Goal: Communication & Community: Connect with others

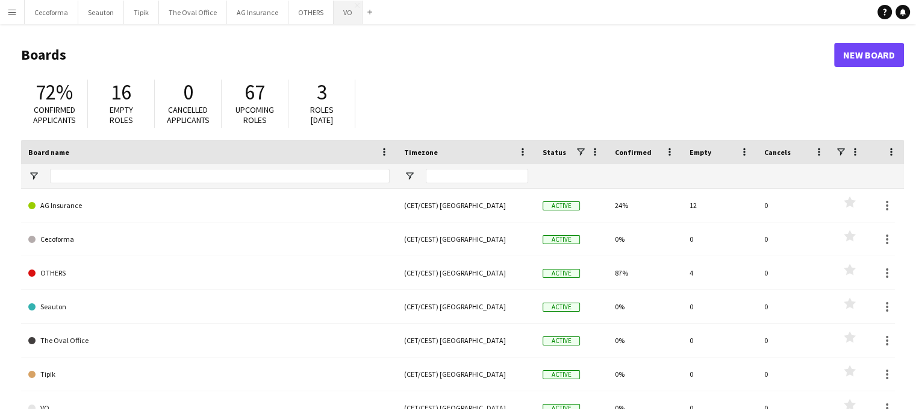
click at [334, 11] on button "VO Close" at bounding box center [348, 12] width 29 height 23
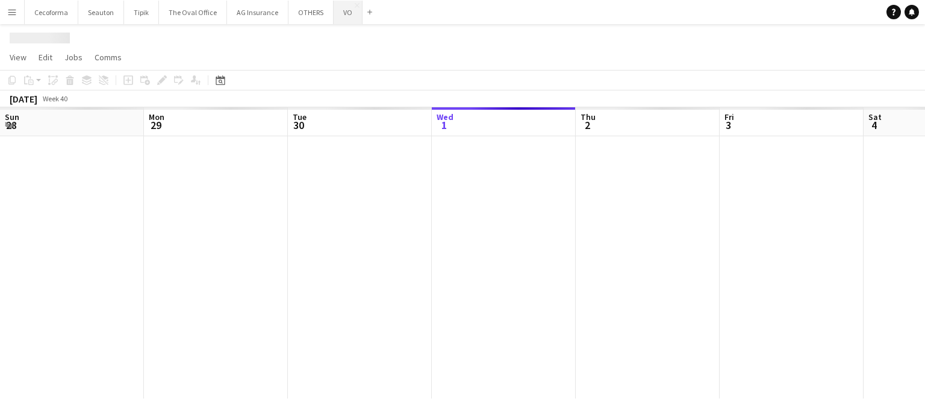
scroll to position [0, 288]
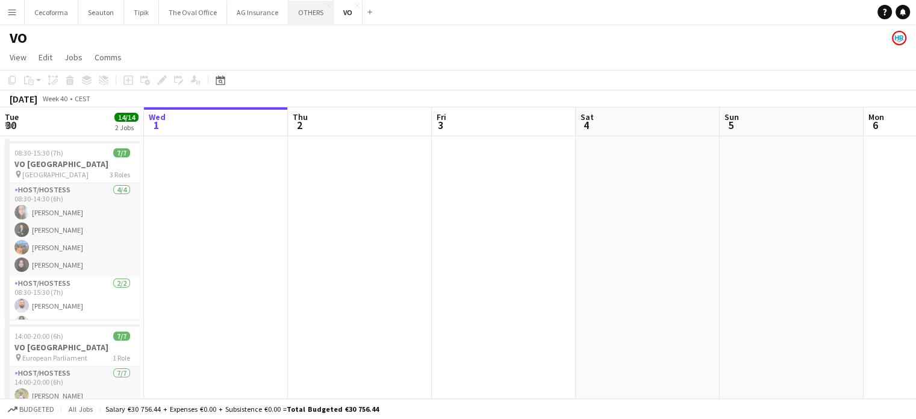
click at [295, 14] on button "OTHERS Close" at bounding box center [311, 12] width 45 height 23
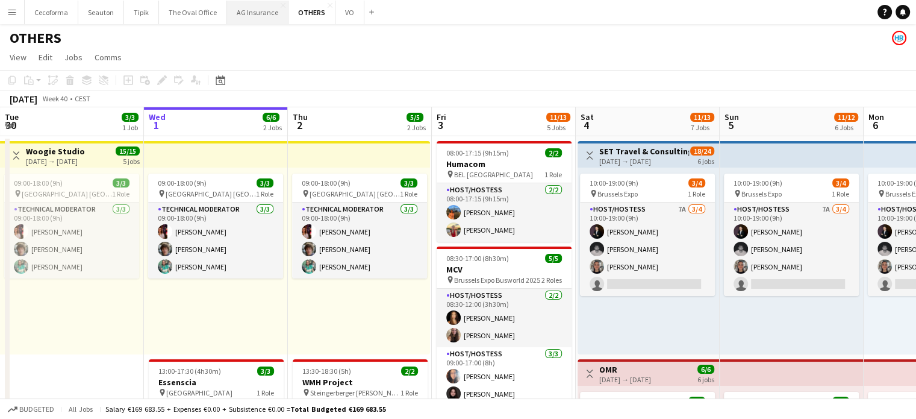
click at [246, 14] on button "AG Insurance Close" at bounding box center [257, 12] width 61 height 23
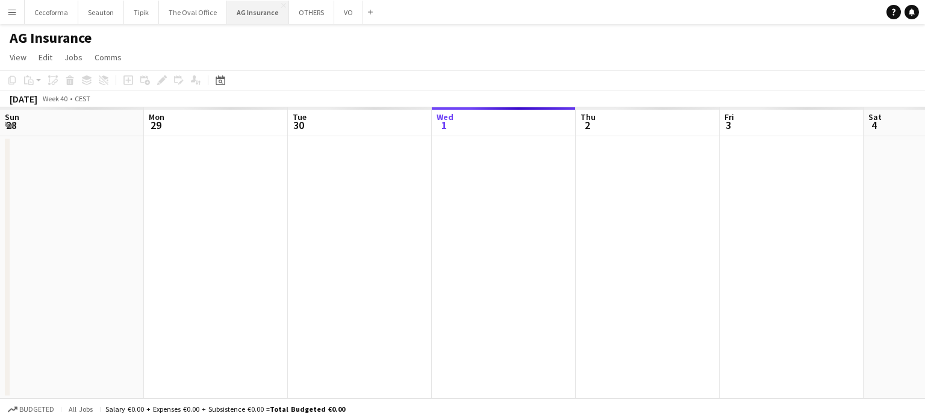
scroll to position [0, 288]
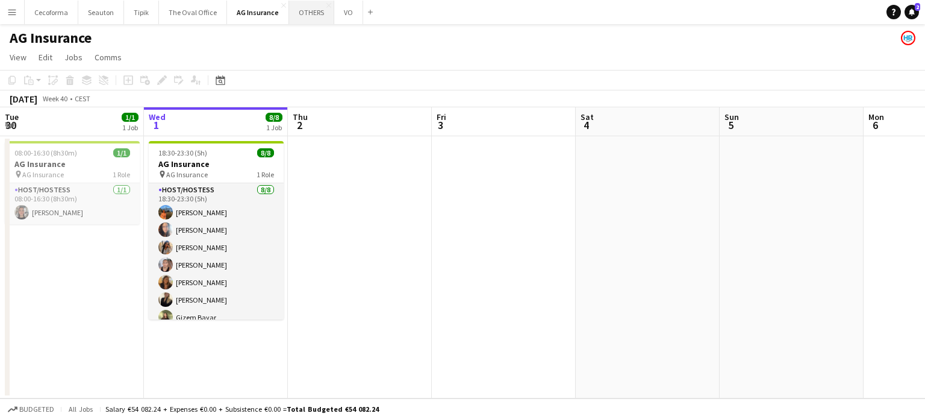
click at [311, 10] on button "OTHERS Close" at bounding box center [311, 12] width 45 height 23
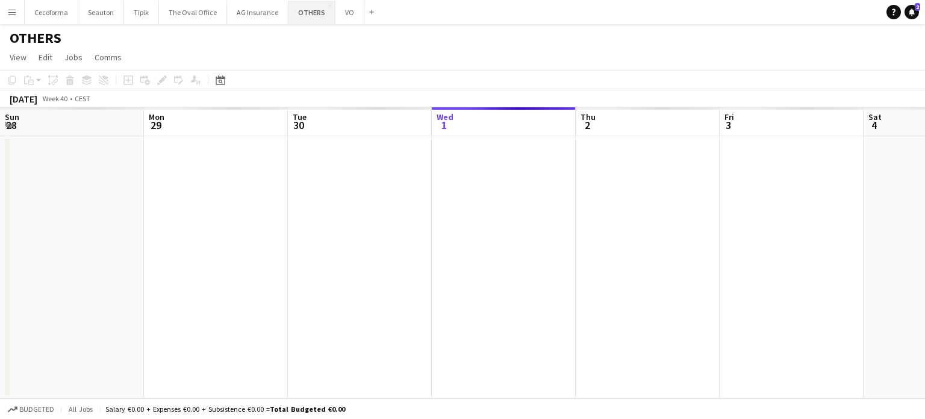
scroll to position [0, 288]
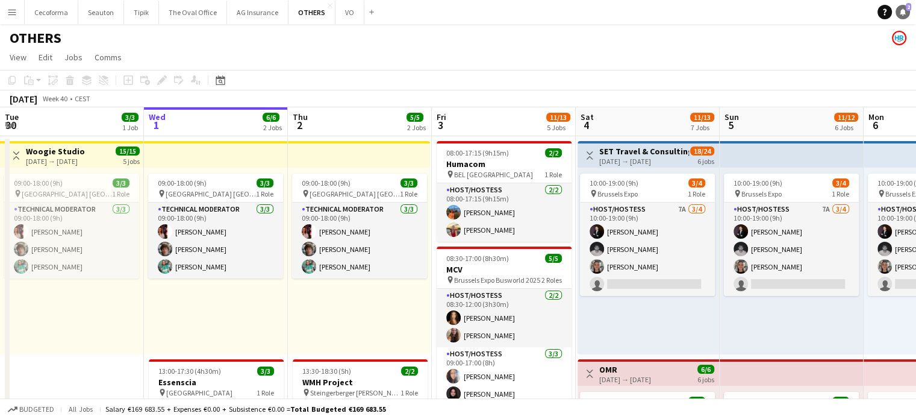
click at [901, 12] on icon at bounding box center [903, 11] width 6 height 6
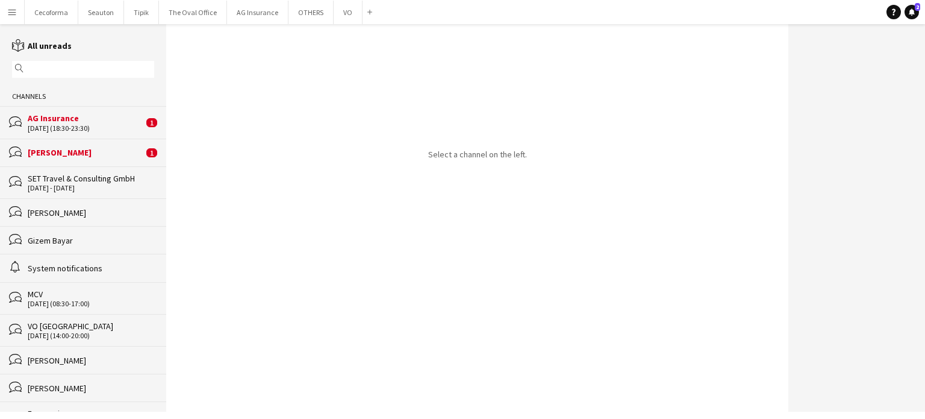
click at [58, 126] on div "[DATE] (18:30-23:30)" at bounding box center [86, 128] width 116 height 8
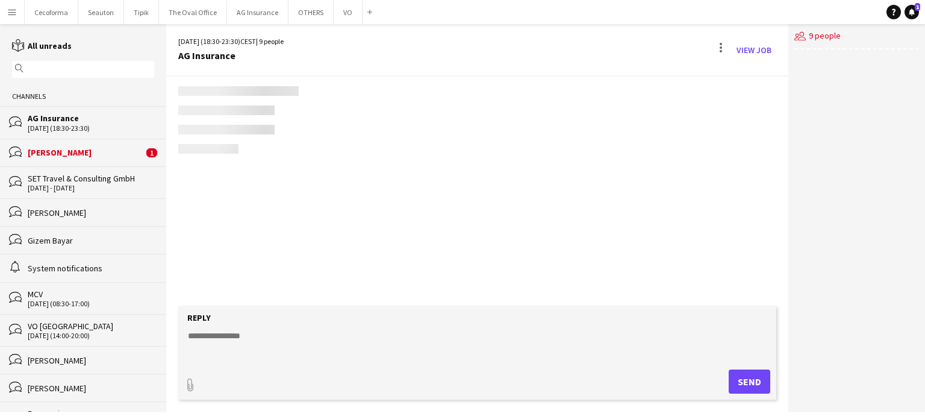
scroll to position [195, 0]
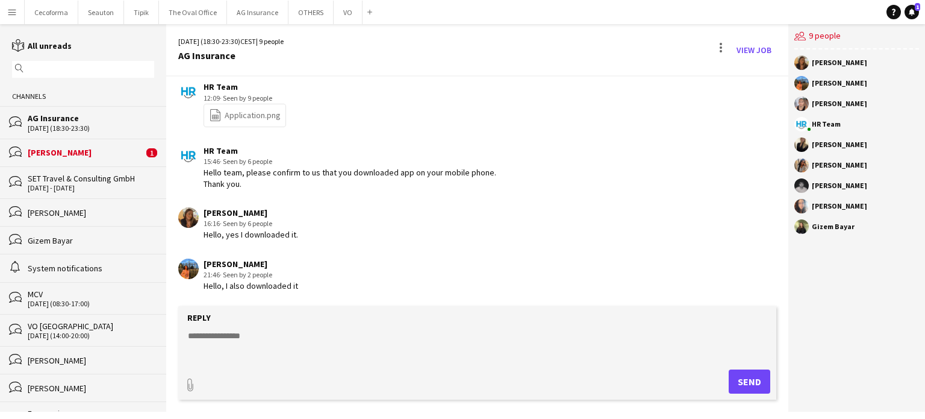
click at [57, 152] on div "[PERSON_NAME]" at bounding box center [86, 152] width 116 height 11
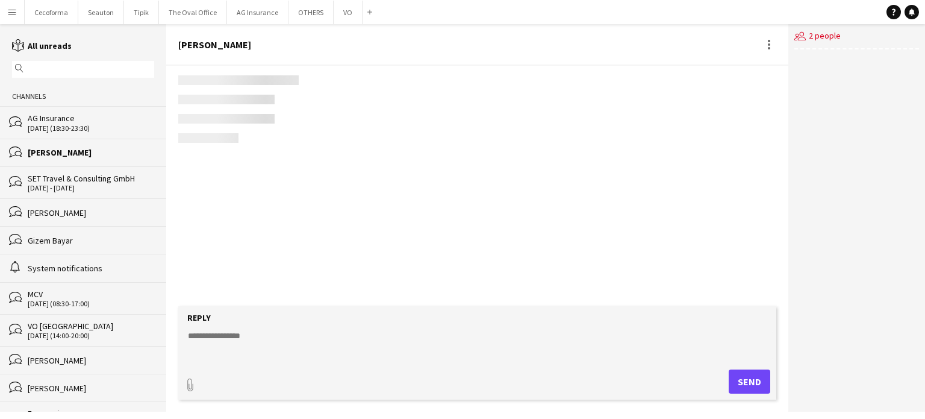
scroll to position [1587, 0]
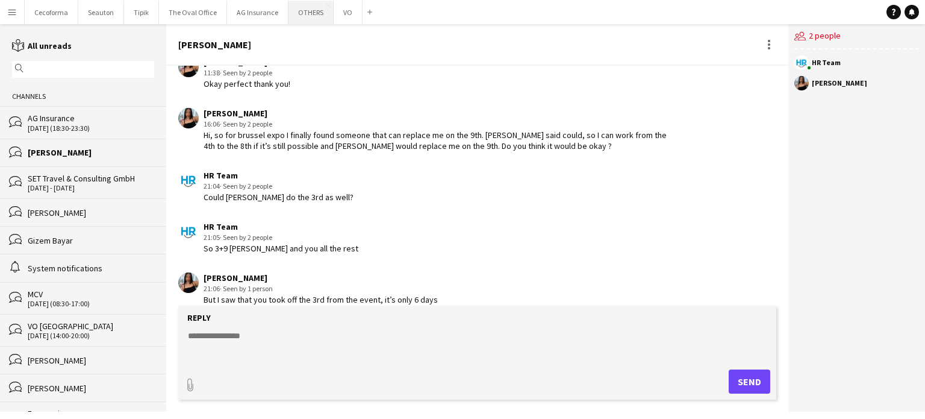
click at [296, 14] on button "OTHERS Close" at bounding box center [311, 12] width 45 height 23
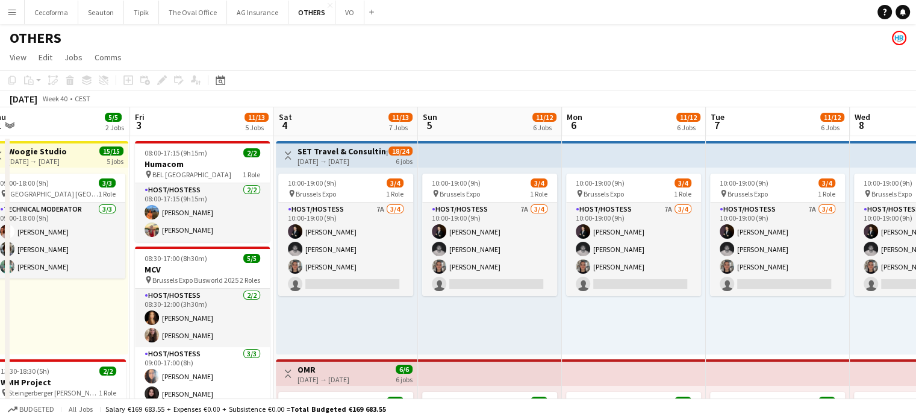
scroll to position [0, 446]
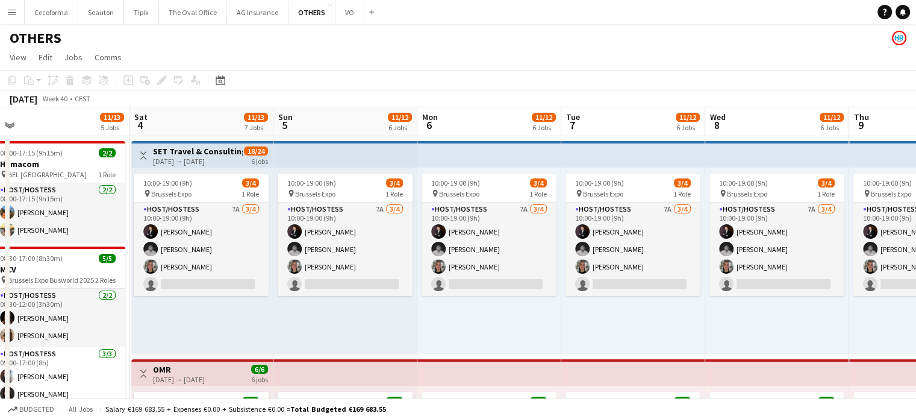
drag, startPoint x: 663, startPoint y: 319, endPoint x: 217, endPoint y: 293, distance: 447.1
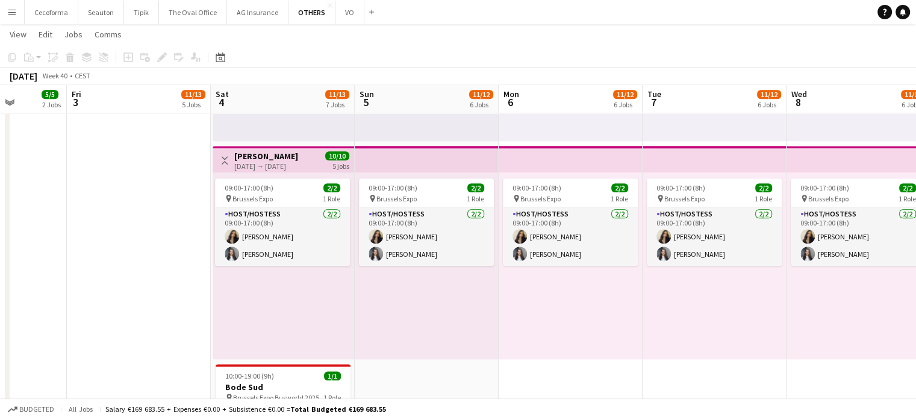
scroll to position [0, 352]
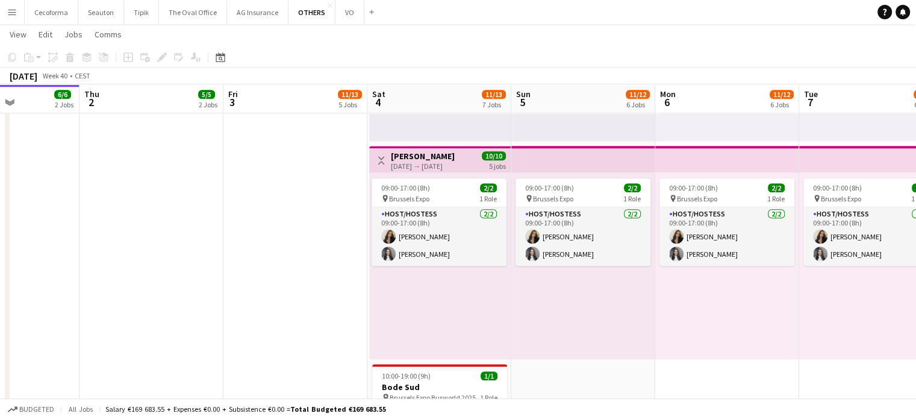
drag, startPoint x: 258, startPoint y: 332, endPoint x: 495, endPoint y: 345, distance: 237.7
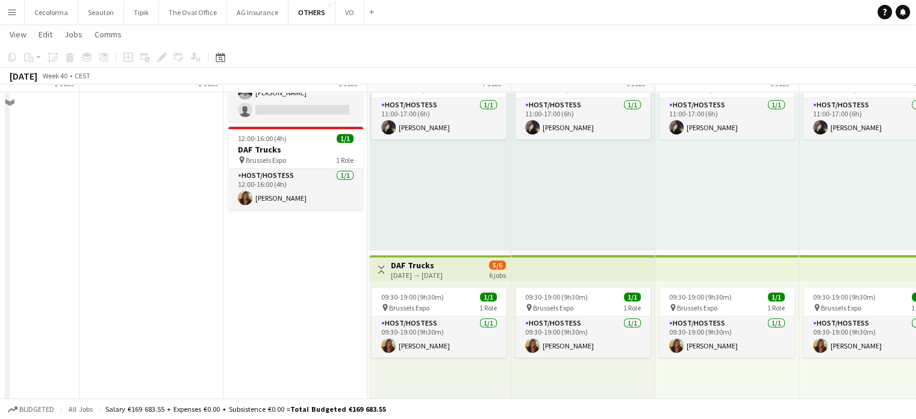
scroll to position [542, 0]
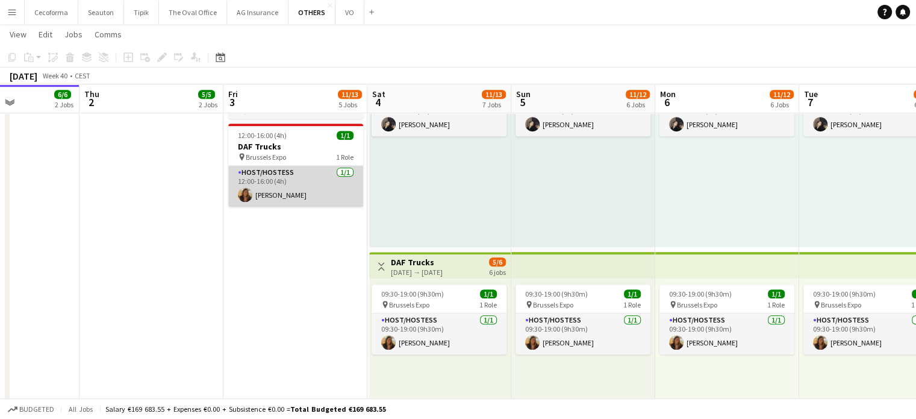
click at [281, 185] on app-card-role "Host/Hostess [DATE] 12:00-16:00 (4h) [PERSON_NAME]" at bounding box center [295, 186] width 135 height 41
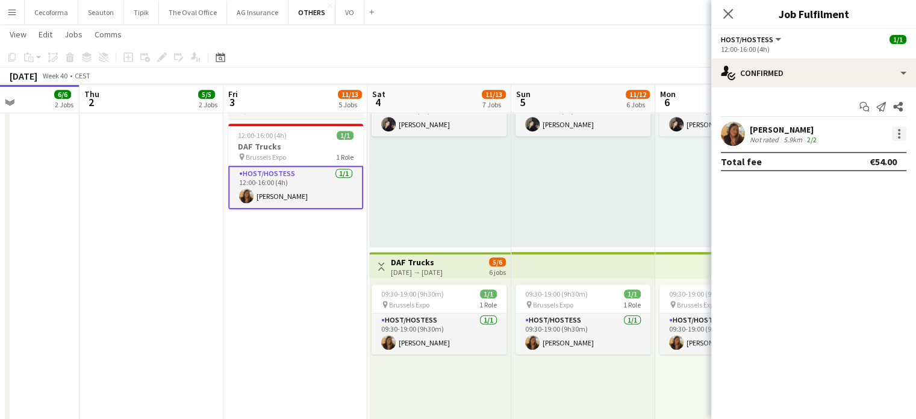
click at [901, 135] on div at bounding box center [899, 134] width 14 height 14
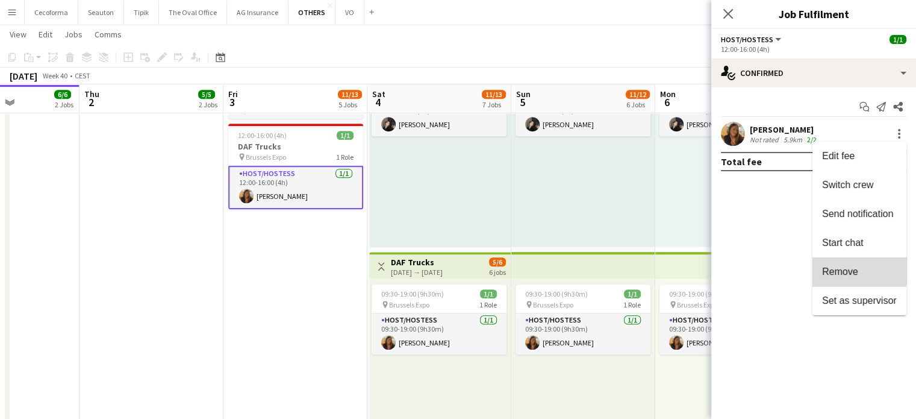
click at [836, 267] on span "Remove" at bounding box center [840, 271] width 36 height 10
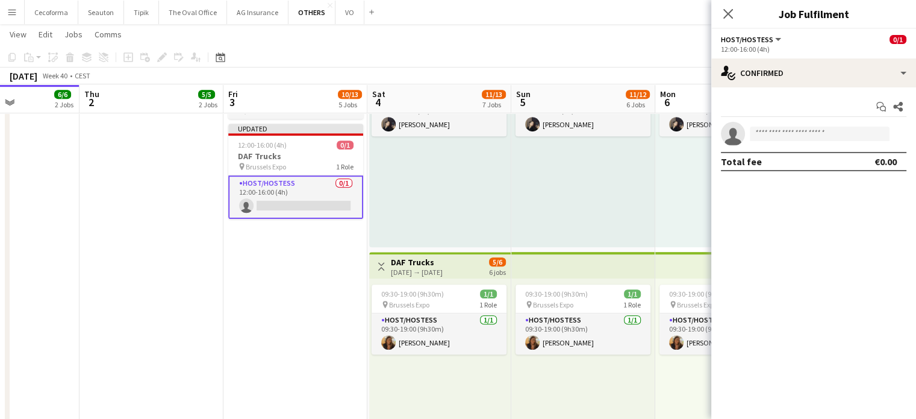
click at [309, 297] on app-date-cell "08:00-17:15 (9h15m) 2/2 Humacom pin BEL Brussels 1 Role Host/Hostess [DATE] 08:…" at bounding box center [295, 304] width 144 height 1422
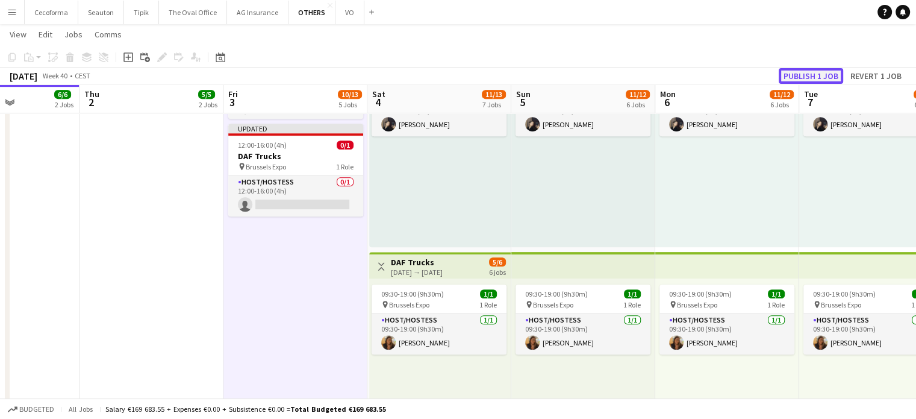
click at [817, 78] on button "Publish 1 job" at bounding box center [811, 76] width 64 height 16
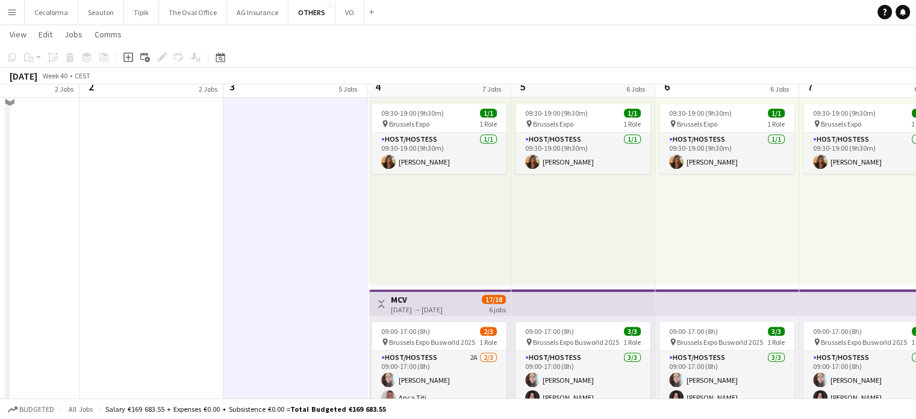
scroll to position [602, 0]
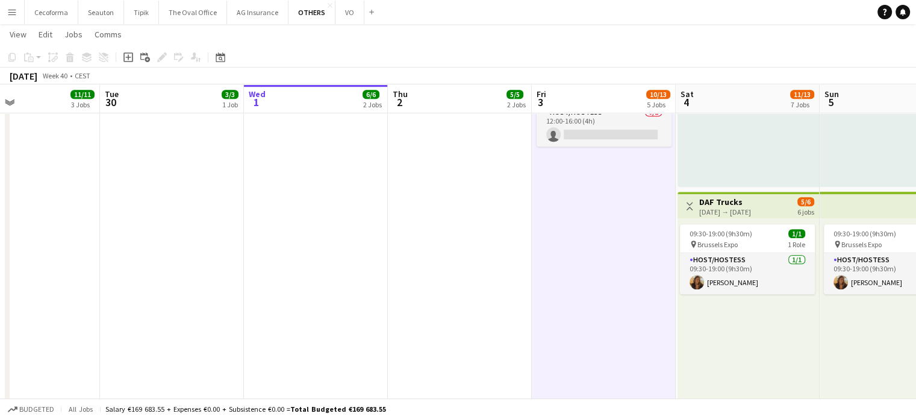
drag, startPoint x: 374, startPoint y: 333, endPoint x: 925, endPoint y: 438, distance: 560.6
click at [916, 418] on html "Menu Boards Boards Boards All jobs Status Workforce Workforce My Workforce Recr…" at bounding box center [458, 186] width 916 height 1577
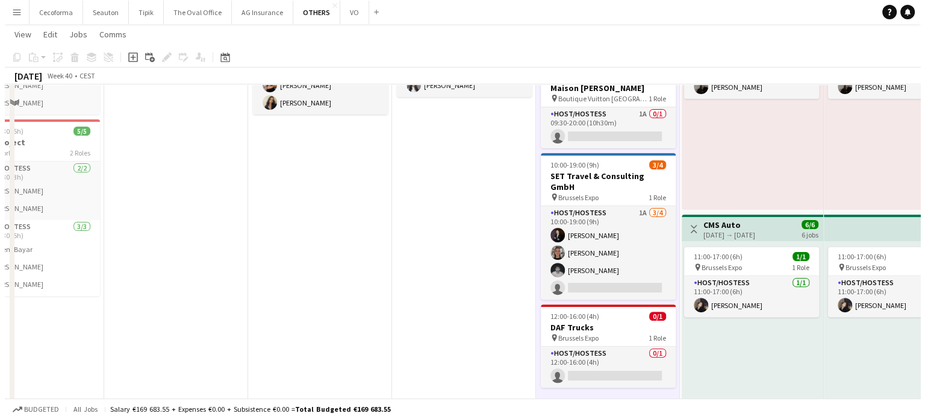
scroll to position [0, 0]
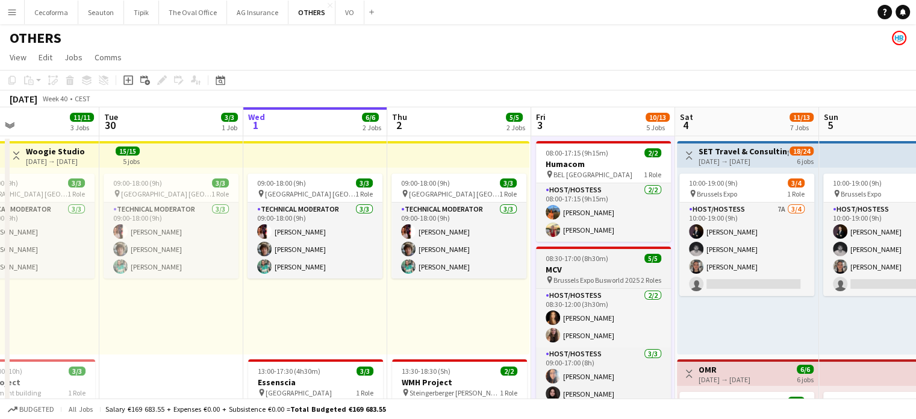
click at [546, 263] on app-job-card "08:30-17:00 (8h30m) 5/5 MCV pin Brussels Expo Busworld 2025 2 Roles Host/Hostes…" at bounding box center [603, 334] width 135 height 177
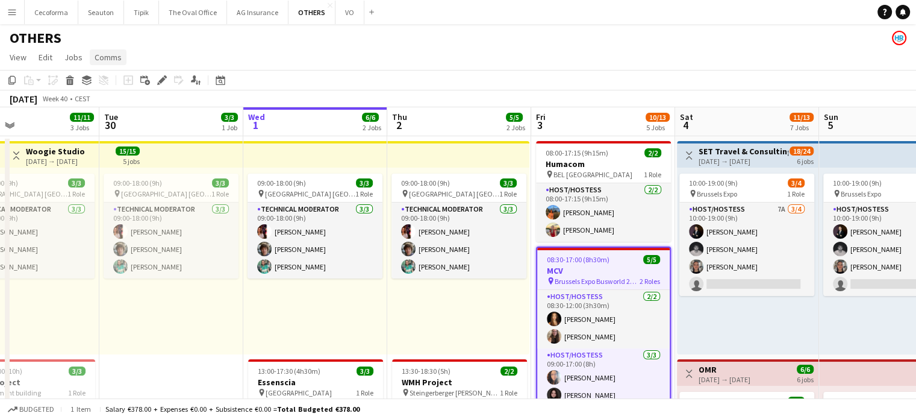
click at [104, 57] on span "Comms" at bounding box center [108, 57] width 27 height 11
click at [112, 110] on span "Create chat" at bounding box center [120, 108] width 42 height 11
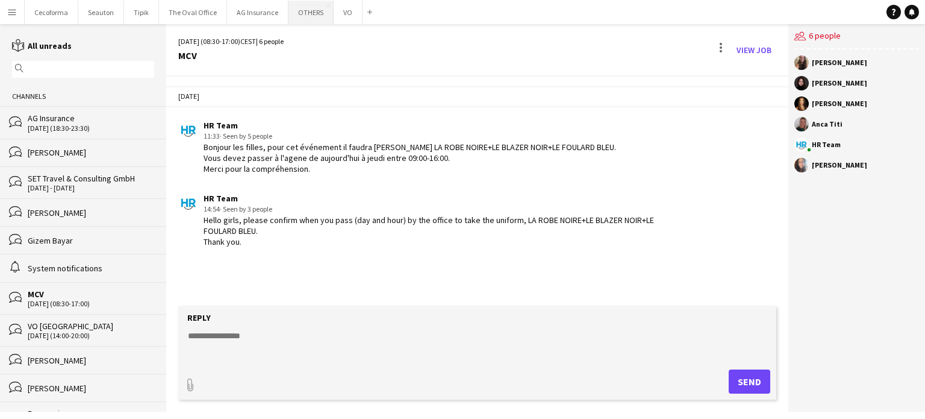
click at [298, 14] on button "OTHERS Close" at bounding box center [311, 12] width 45 height 23
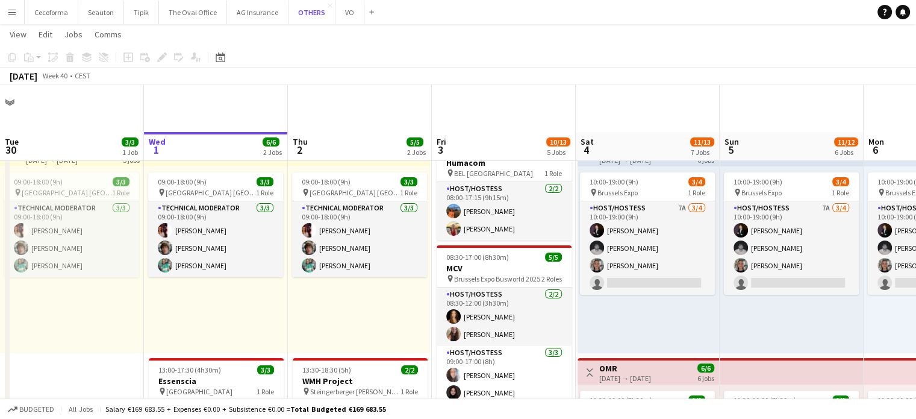
scroll to position [181, 0]
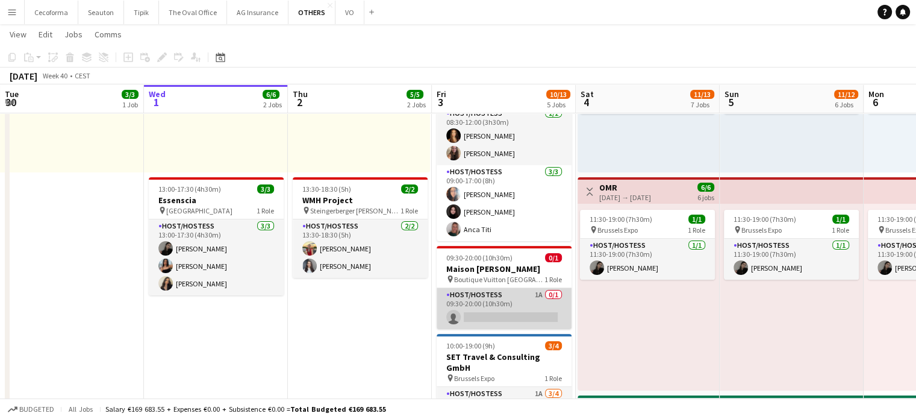
click at [493, 311] on app-card-role "Host/Hostess 1A 0/1 09:30-20:00 (10h30m) single-neutral-actions" at bounding box center [504, 308] width 135 height 41
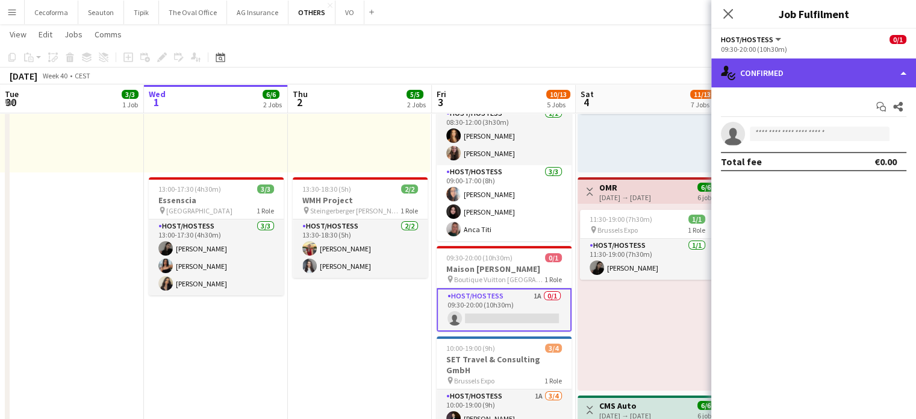
click at [904, 73] on div "single-neutral-actions-check-2 Confirmed" at bounding box center [813, 72] width 205 height 29
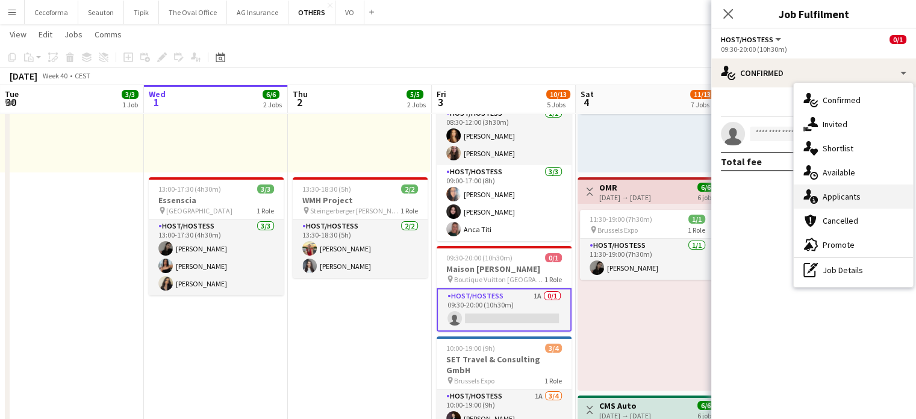
click at [850, 196] on span "Applicants" at bounding box center [842, 196] width 38 height 11
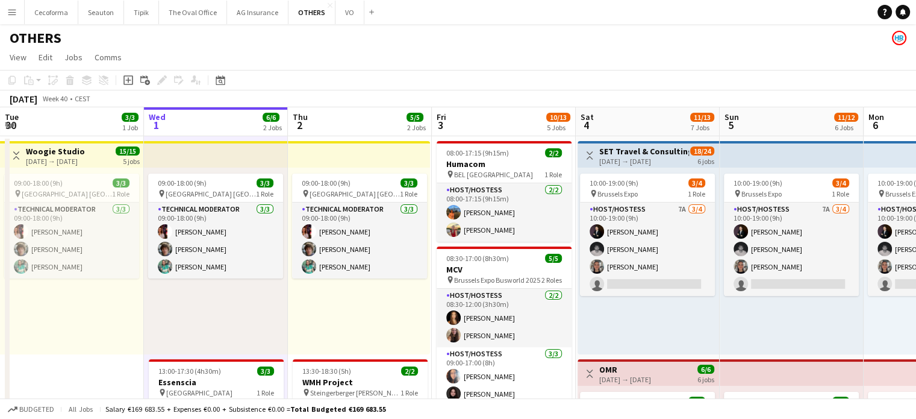
scroll to position [120, 0]
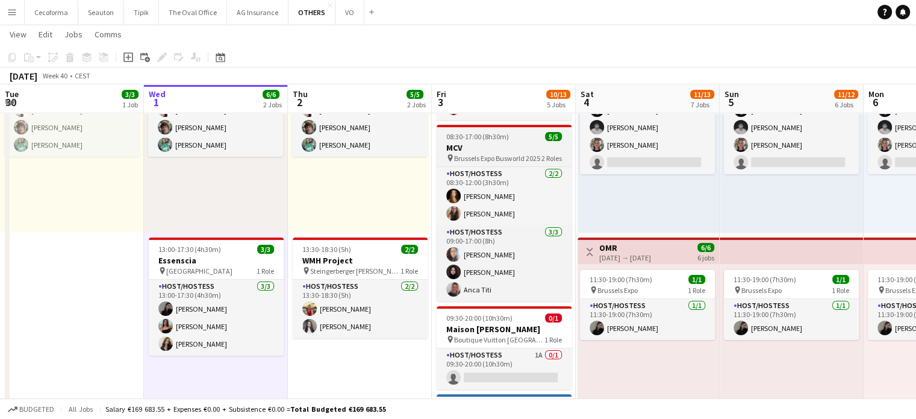
click at [478, 144] on h3 "MCV" at bounding box center [504, 147] width 135 height 11
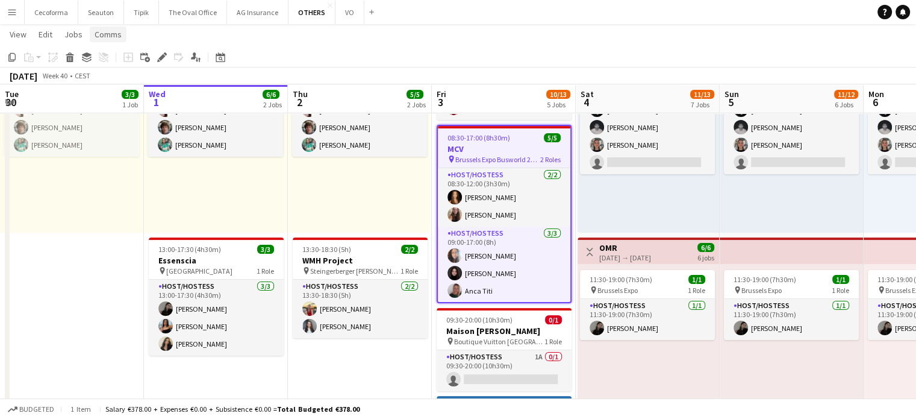
click at [108, 34] on span "Comms" at bounding box center [108, 34] width 27 height 11
click at [120, 86] on span "Create chat" at bounding box center [120, 85] width 42 height 11
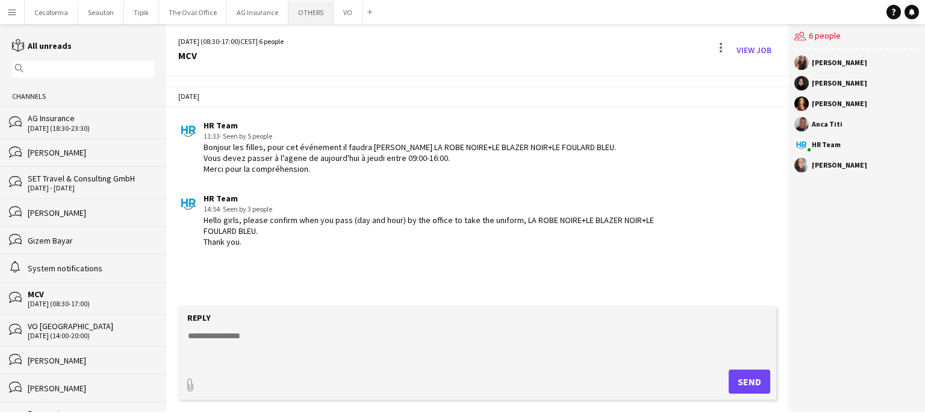
click at [298, 11] on button "OTHERS Close" at bounding box center [311, 12] width 45 height 23
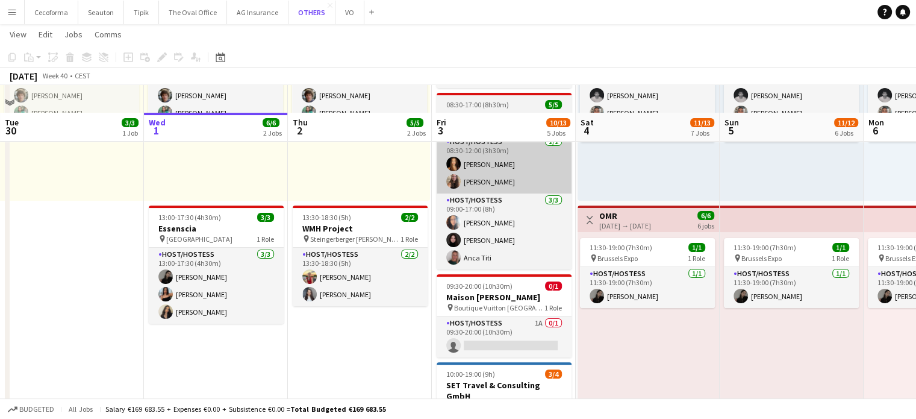
scroll to position [181, 0]
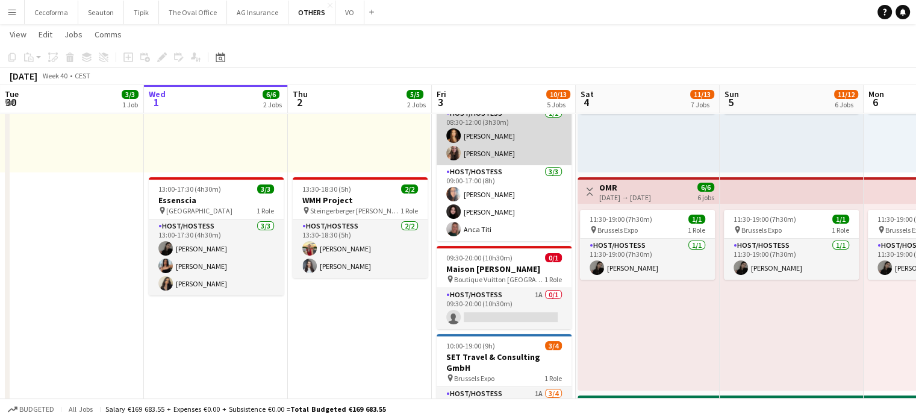
click at [475, 149] on app-card-role "Host/Hostess [DATE] 08:30-12:00 (3h30m) [PERSON_NAME] [PERSON_NAME]" at bounding box center [504, 136] width 135 height 58
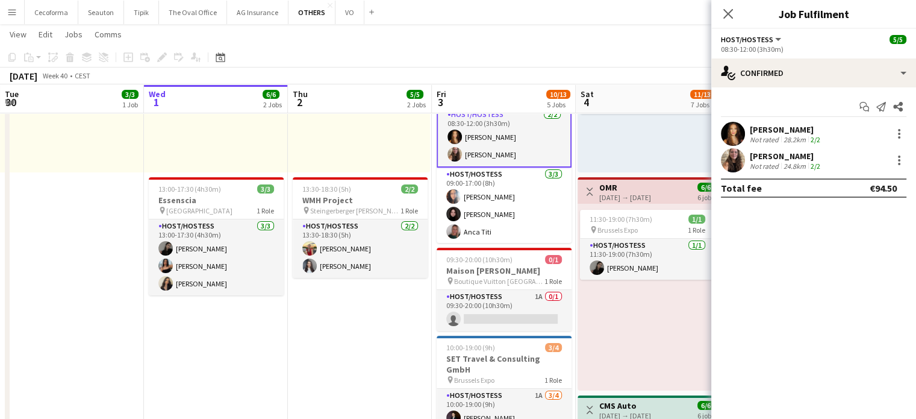
click at [780, 157] on div "[PERSON_NAME]" at bounding box center [786, 156] width 73 height 11
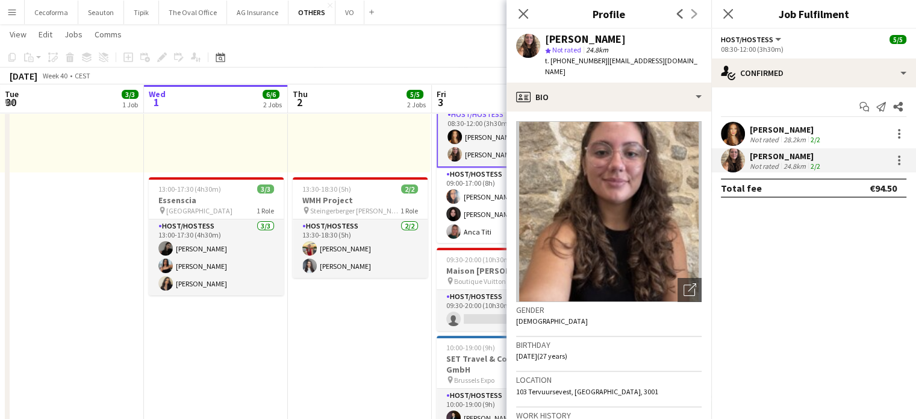
click at [793, 133] on div "[PERSON_NAME]" at bounding box center [786, 129] width 73 height 11
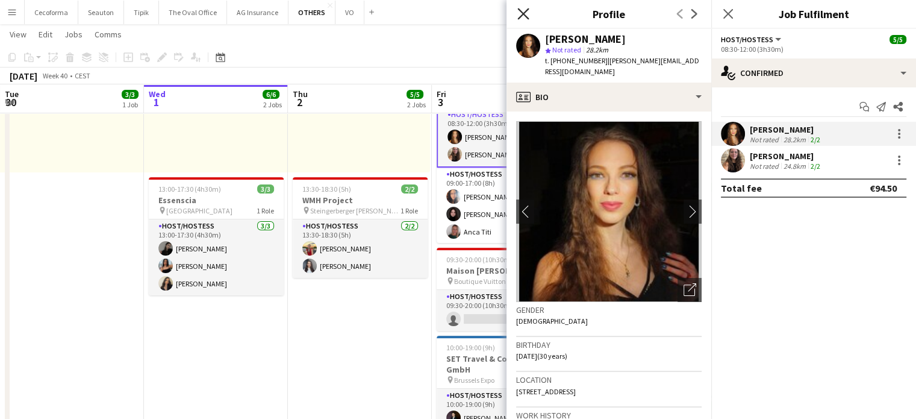
click at [523, 11] on icon "Close pop-in" at bounding box center [522, 13] width 11 height 11
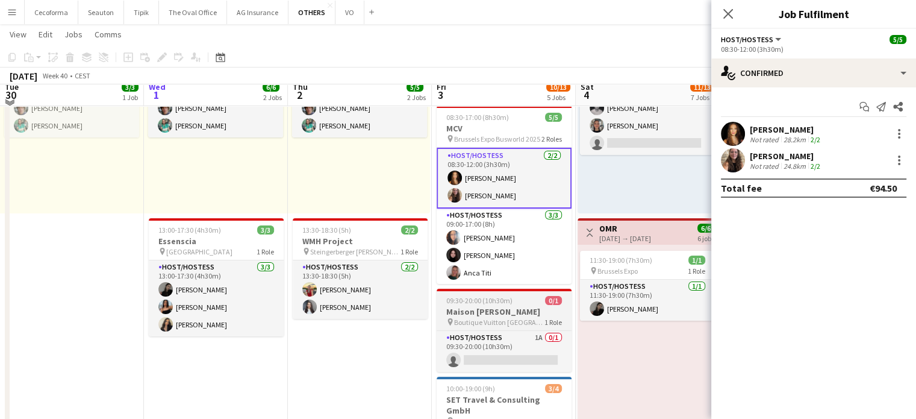
scroll to position [120, 0]
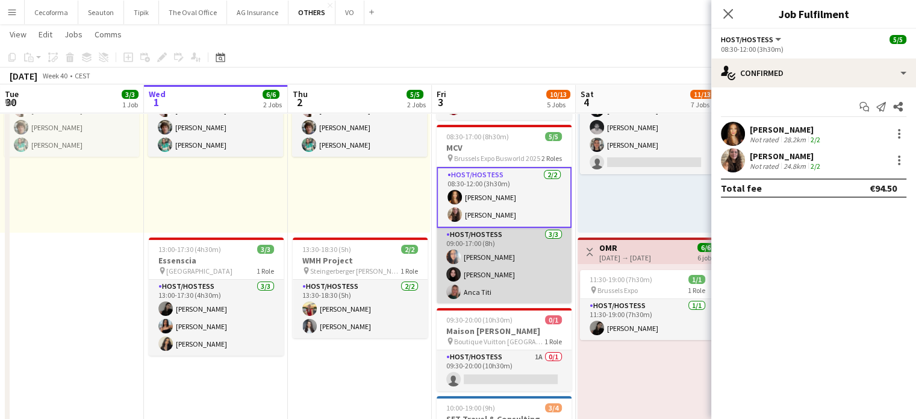
click at [484, 282] on app-card-role "Host/Hostess [DATE] 09:00-17:00 (8h) [PERSON_NAME]" at bounding box center [504, 266] width 135 height 76
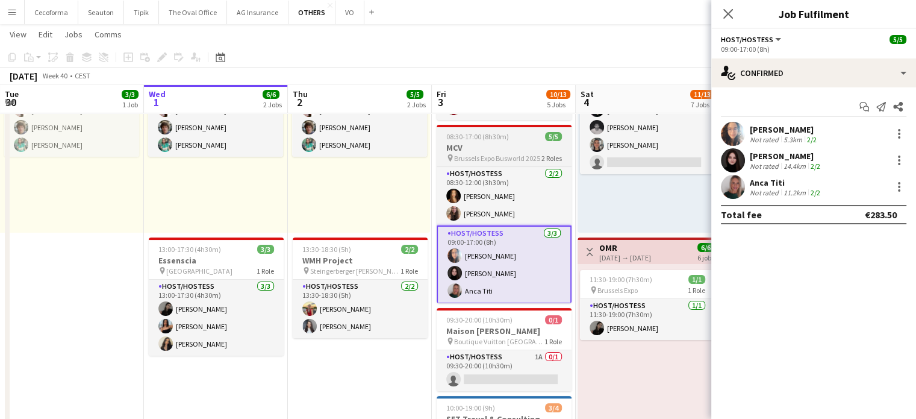
click at [467, 137] on span "08:30-17:00 (8h30m)" at bounding box center [477, 136] width 63 height 9
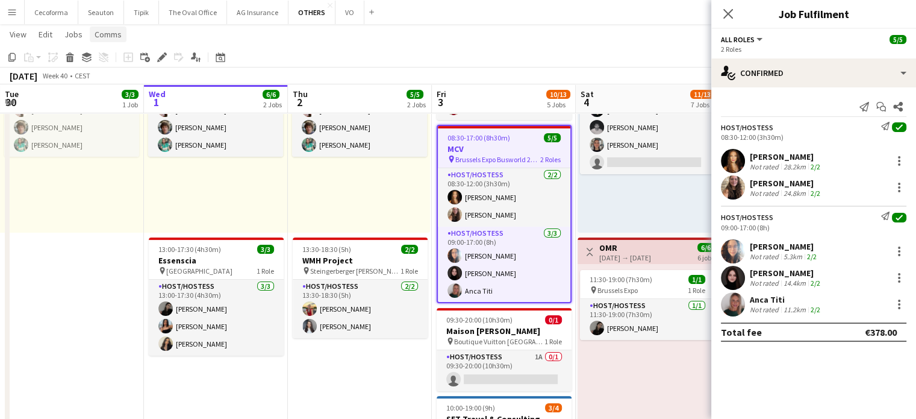
click at [106, 34] on span "Comms" at bounding box center [108, 34] width 27 height 11
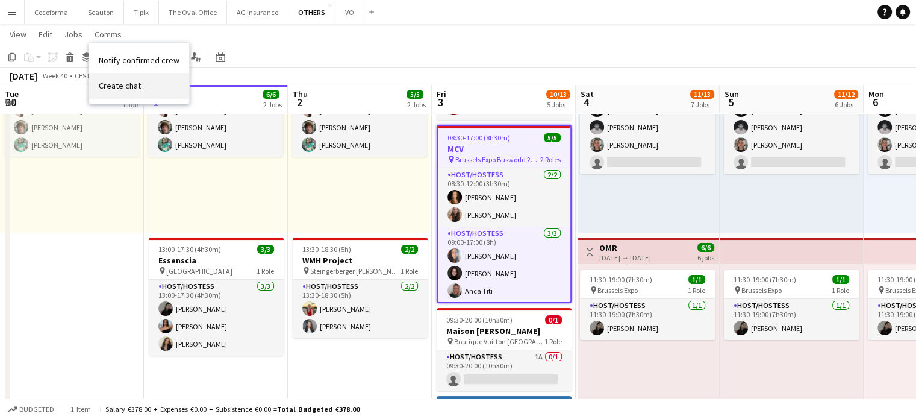
click at [113, 86] on span "Create chat" at bounding box center [120, 85] width 42 height 11
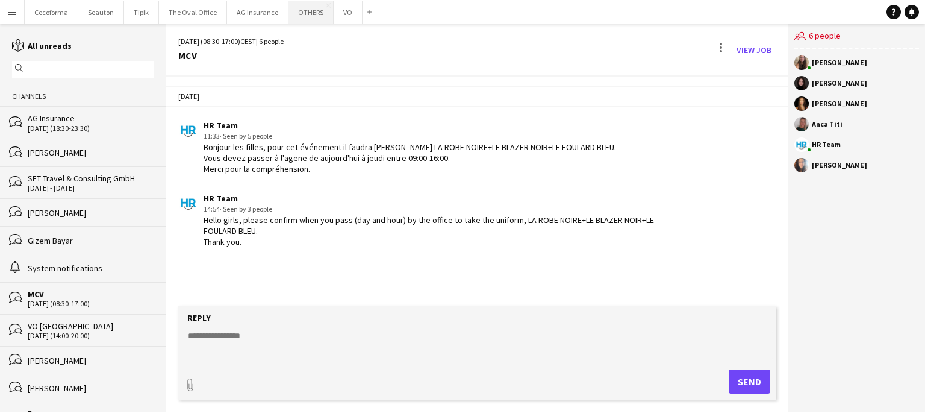
click at [314, 14] on button "OTHERS Close" at bounding box center [311, 12] width 45 height 23
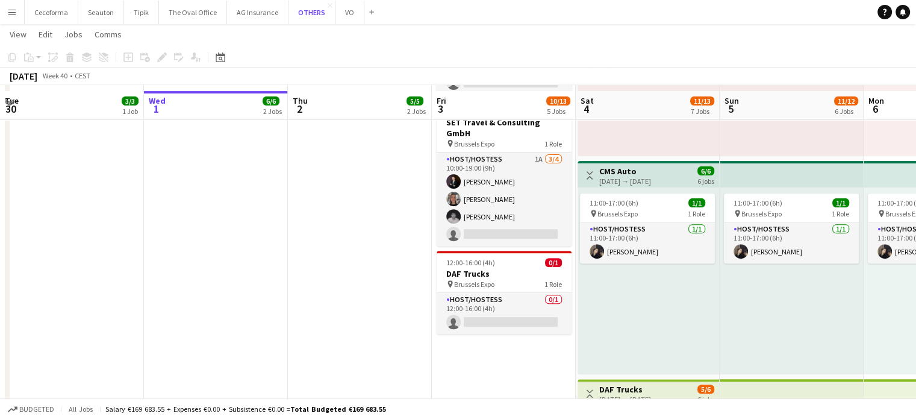
scroll to position [422, 0]
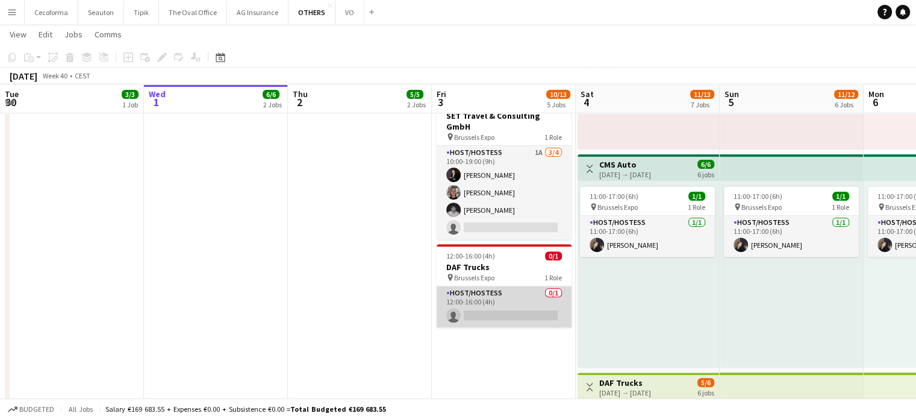
click at [495, 302] on app-card-role "Host/Hostess 0/1 12:00-16:00 (4h) single-neutral-actions" at bounding box center [504, 306] width 135 height 41
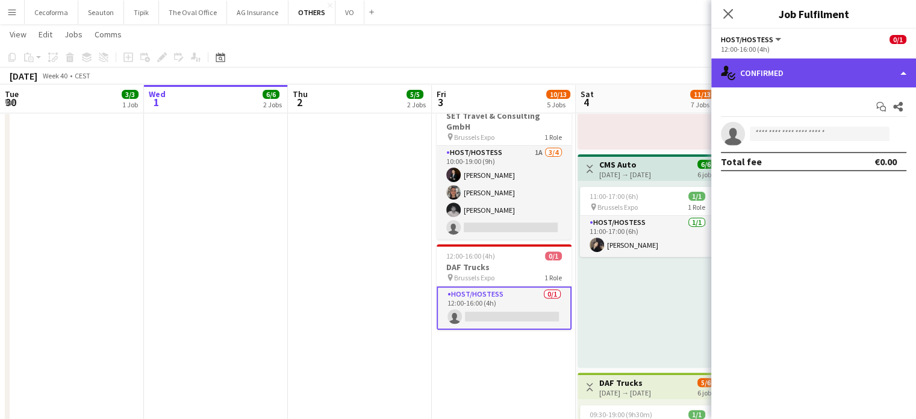
click at [904, 76] on div "single-neutral-actions-check-2 Confirmed" at bounding box center [813, 72] width 205 height 29
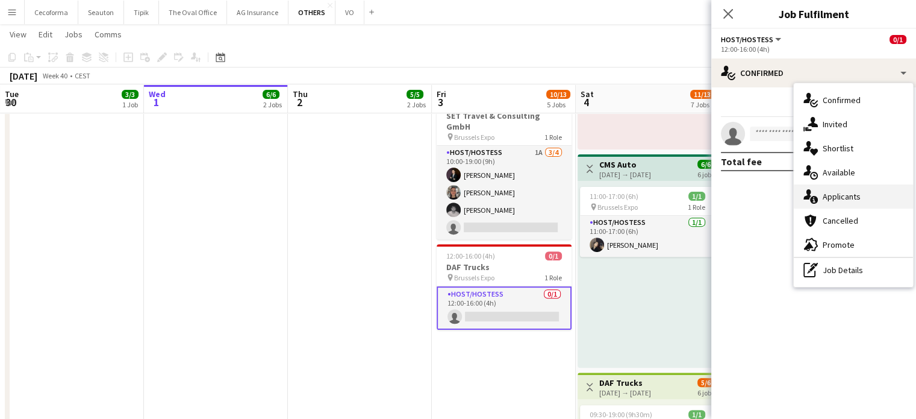
click at [841, 197] on span "Applicants" at bounding box center [842, 196] width 38 height 11
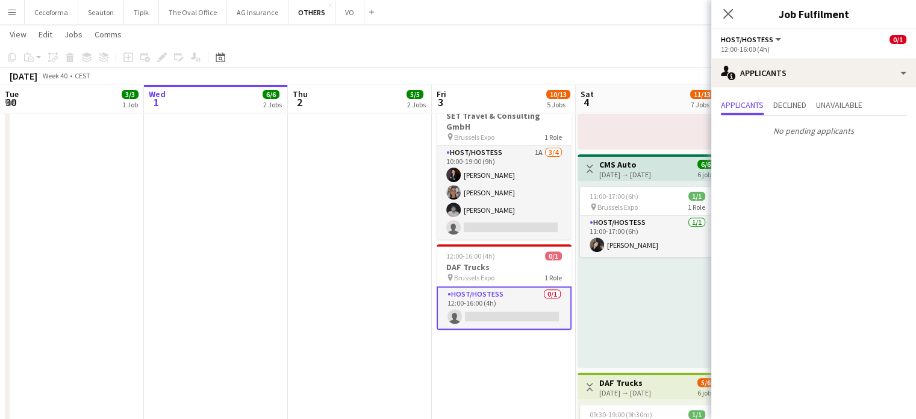
click at [407, 322] on app-date-cell "09:00-18:00 (9h) 3/3 pin Vilnius [GEOGRAPHIC_DATA] 1 Role Technical Moderator […" at bounding box center [360, 424] width 144 height 1422
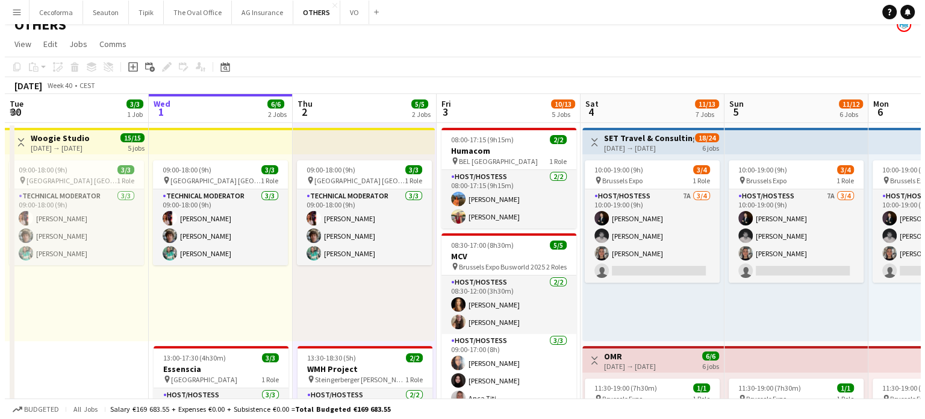
scroll to position [0, 0]
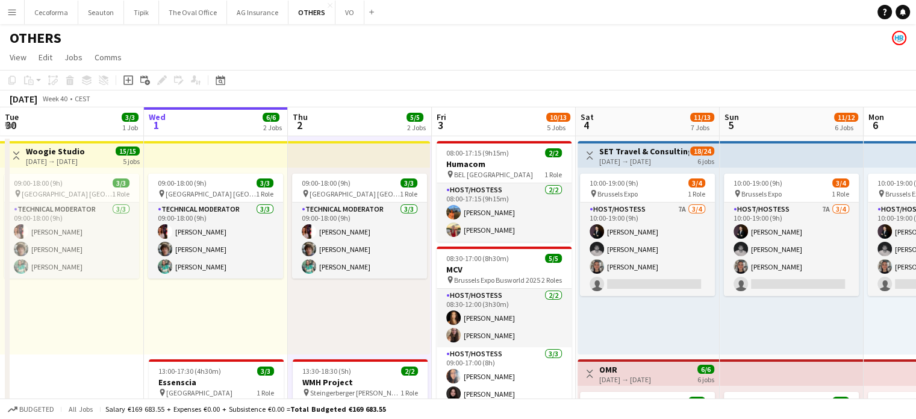
click at [617, 161] on div "[DATE] → [DATE]" at bounding box center [644, 161] width 90 height 9
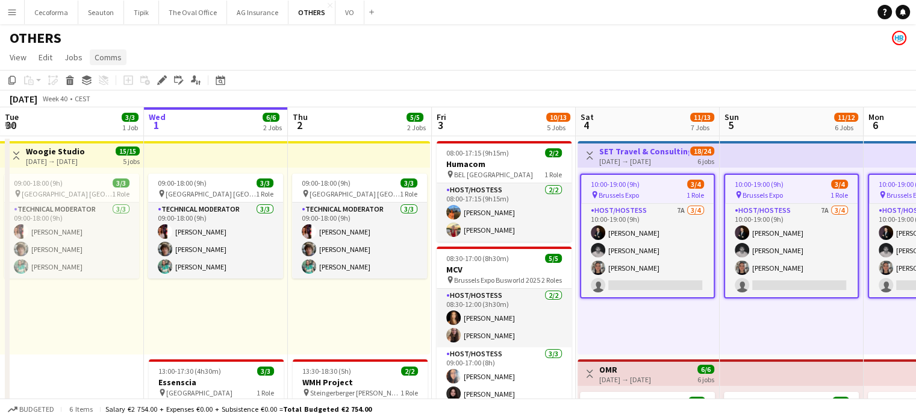
click at [103, 54] on span "Comms" at bounding box center [108, 57] width 27 height 11
click at [123, 107] on span "Create chat" at bounding box center [120, 108] width 42 height 11
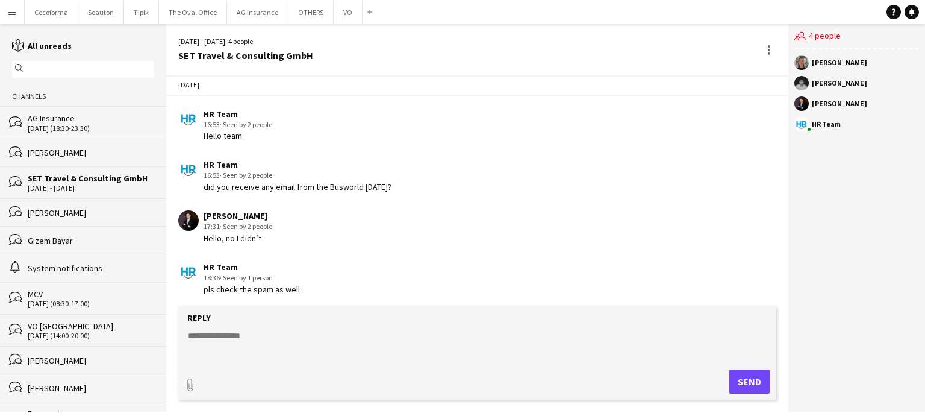
scroll to position [14, 0]
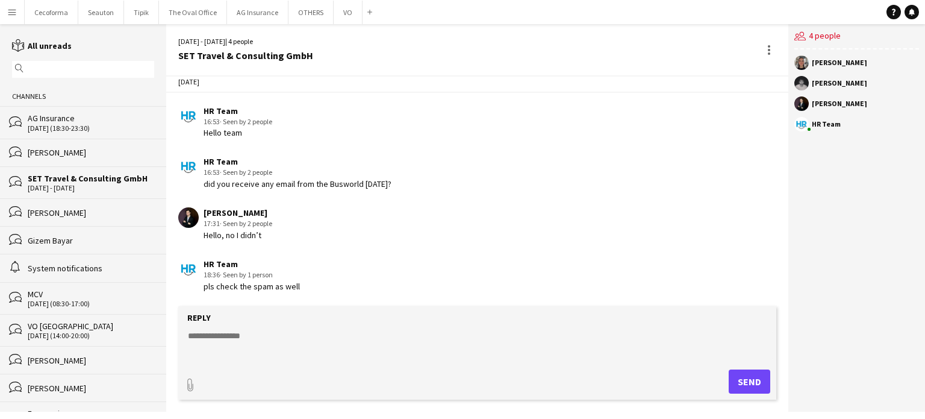
click at [193, 330] on textarea at bounding box center [480, 345] width 586 height 31
drag, startPoint x: 236, startPoint y: 366, endPoint x: 188, endPoint y: 345, distance: 52.8
click at [188, 345] on textarea "**********" at bounding box center [480, 345] width 586 height 31
paste textarea "**********"
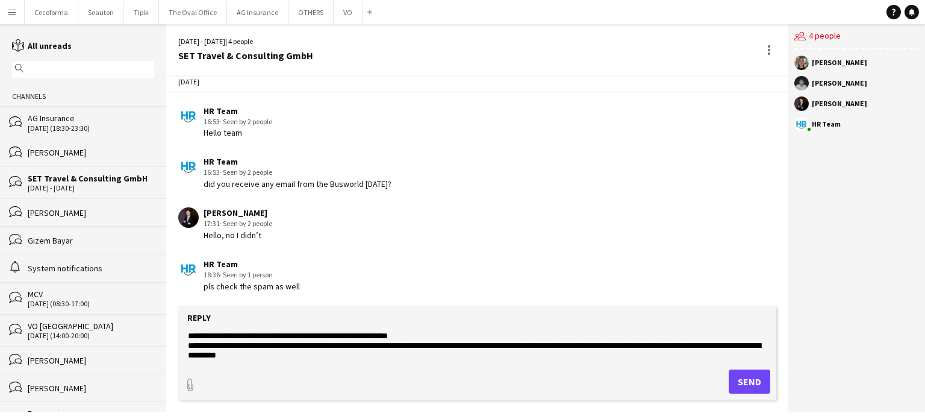
click at [561, 345] on textarea "**********" at bounding box center [480, 345] width 586 height 31
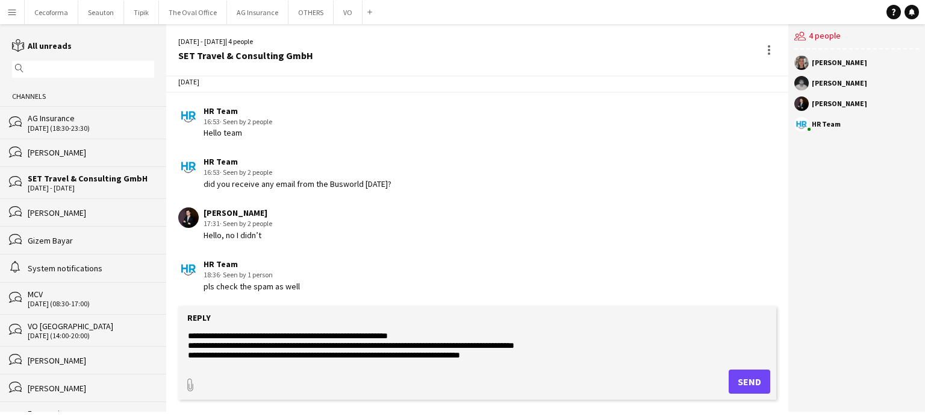
type textarea "**********"
click at [744, 379] on button "Send" at bounding box center [750, 381] width 42 height 24
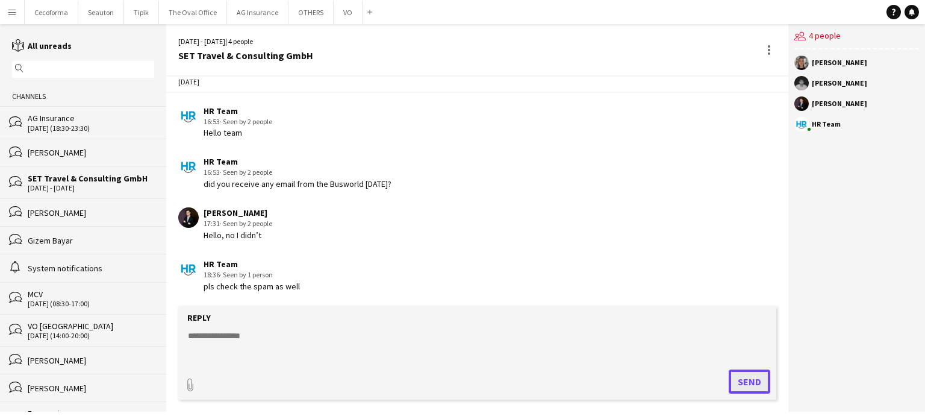
scroll to position [110, 0]
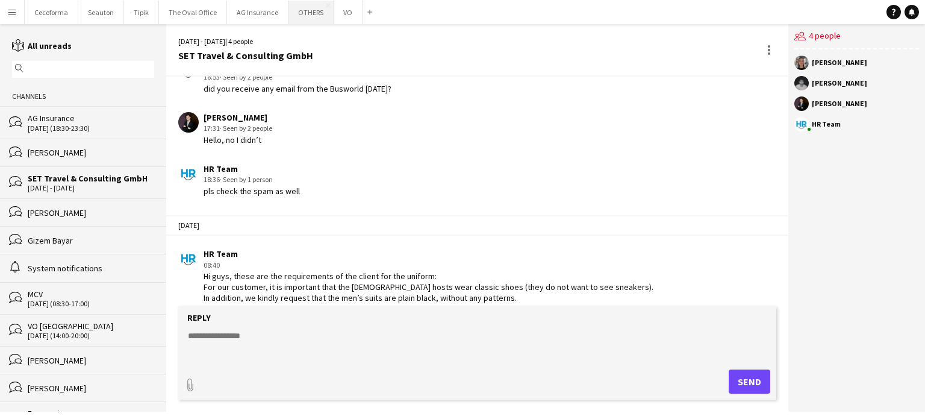
click at [301, 13] on button "OTHERS Close" at bounding box center [311, 12] width 45 height 23
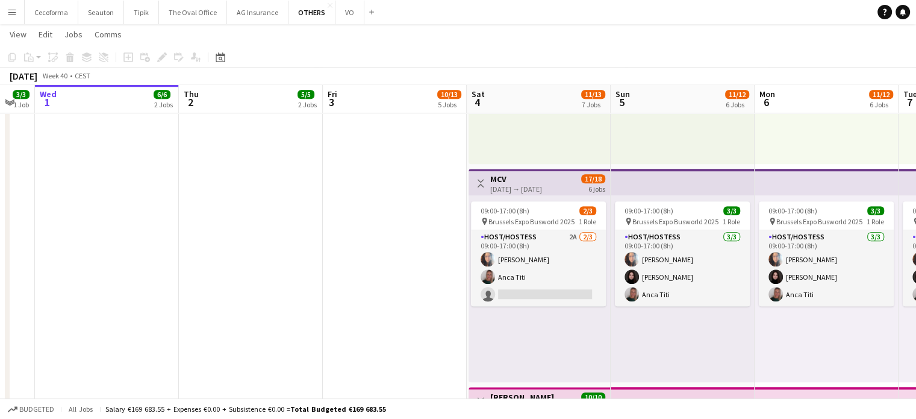
scroll to position [0, 360]
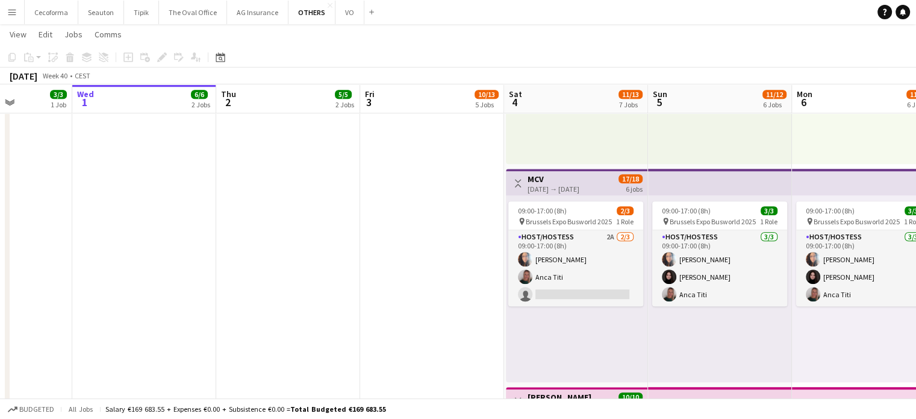
drag, startPoint x: 708, startPoint y: 355, endPoint x: 657, endPoint y: 358, distance: 51.9
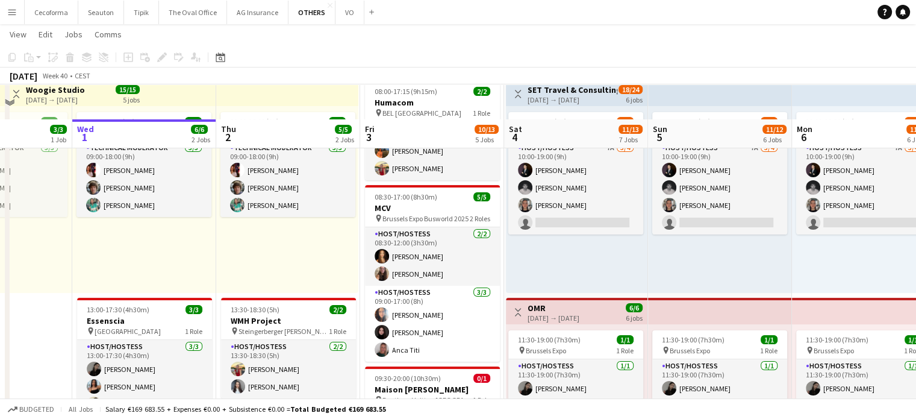
scroll to position [120, 0]
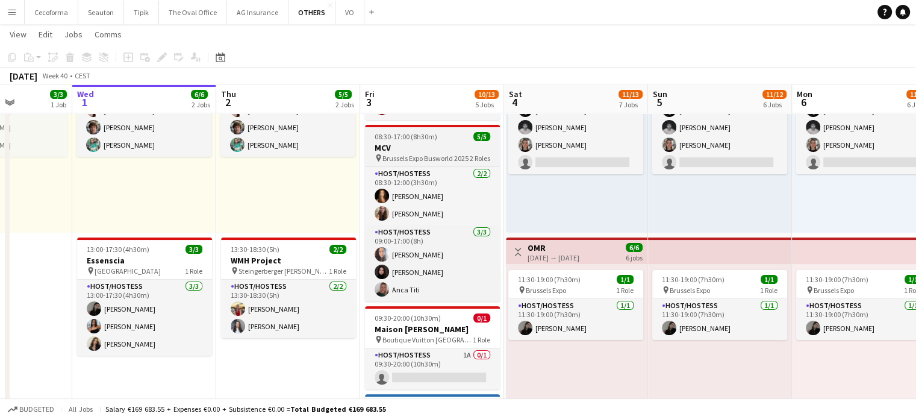
click at [443, 156] on span "Brussels Expo Busworld 2025" at bounding box center [426, 158] width 86 height 9
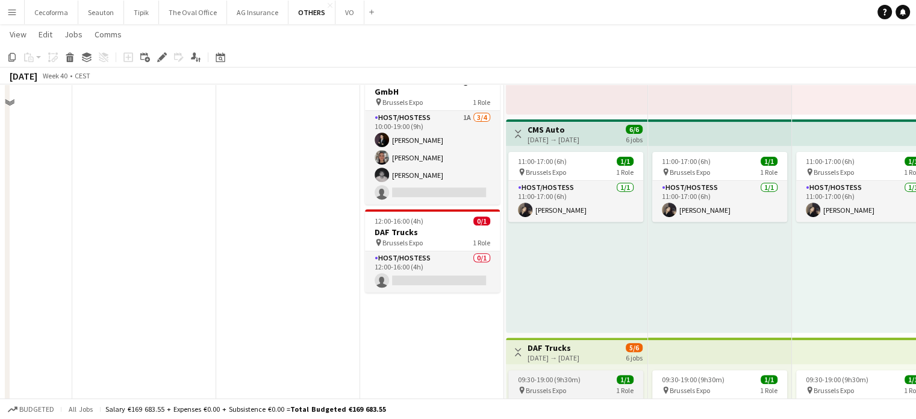
scroll to position [361, 0]
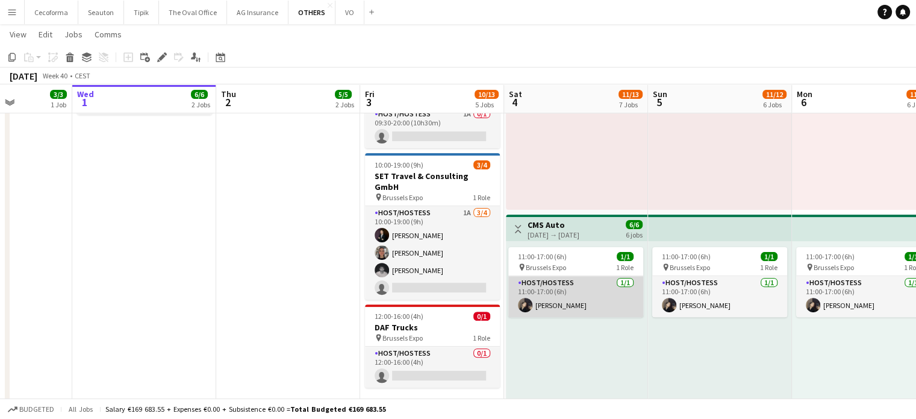
click at [570, 294] on app-card-role "Host/Hostess [DATE] 11:00-17:00 (6h) [PERSON_NAME]" at bounding box center [575, 296] width 135 height 41
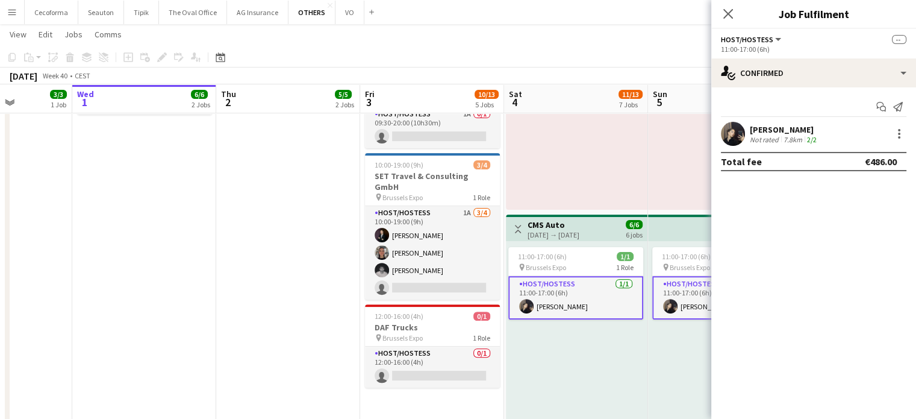
click at [773, 139] on div "Not rated" at bounding box center [765, 139] width 31 height 9
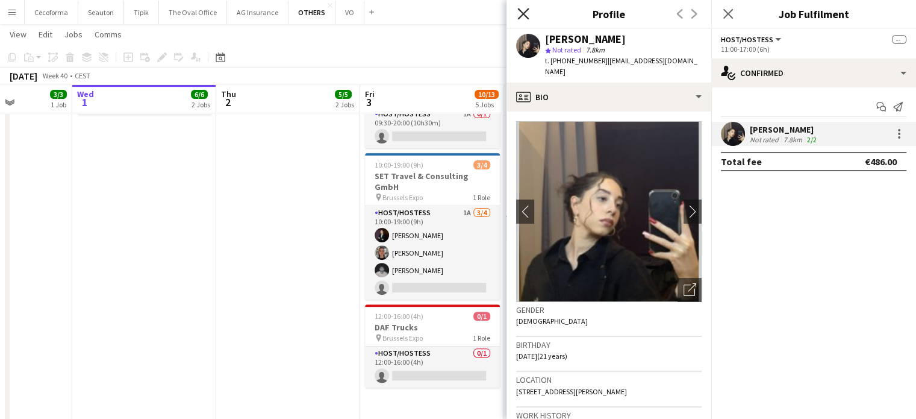
click at [522, 11] on icon at bounding box center [522, 13] width 11 height 11
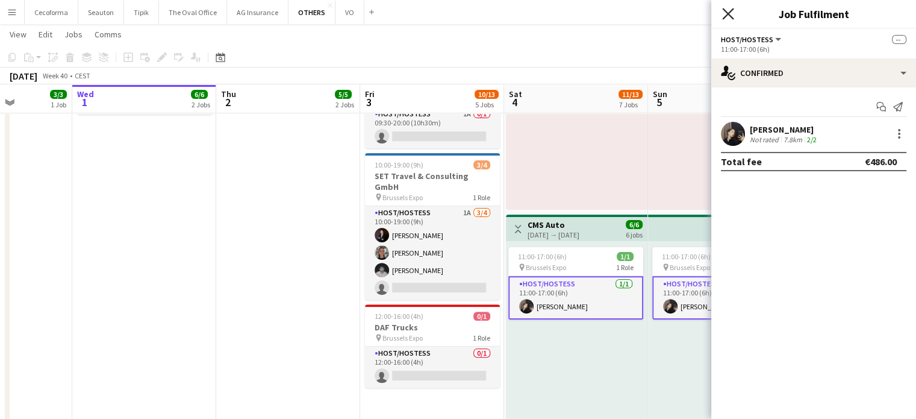
click at [725, 14] on icon "Close pop-in" at bounding box center [727, 13] width 11 height 11
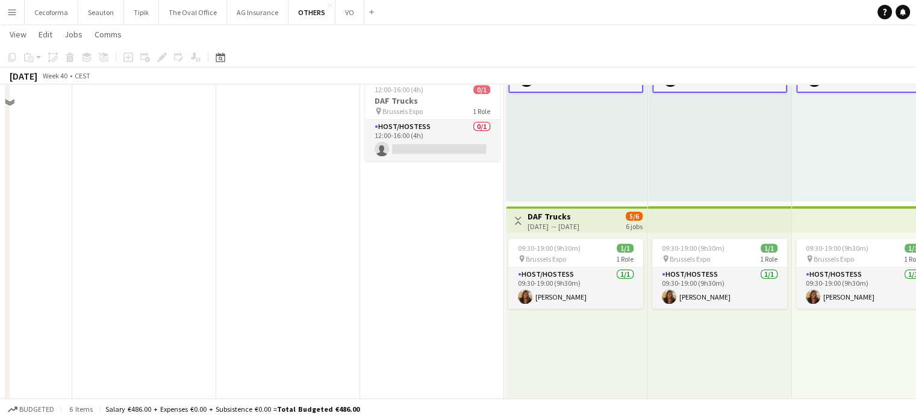
scroll to position [663, 0]
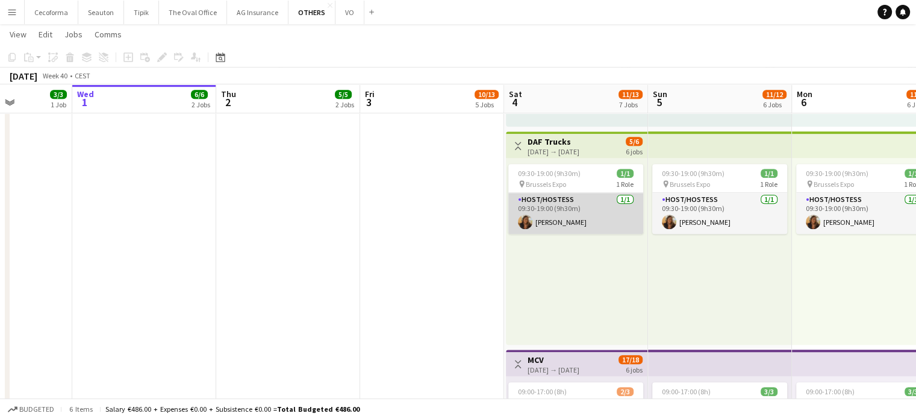
click at [567, 216] on app-card-role "Host/Hostess [DATE] 09:30-19:00 (9h30m) [PERSON_NAME]" at bounding box center [575, 213] width 135 height 41
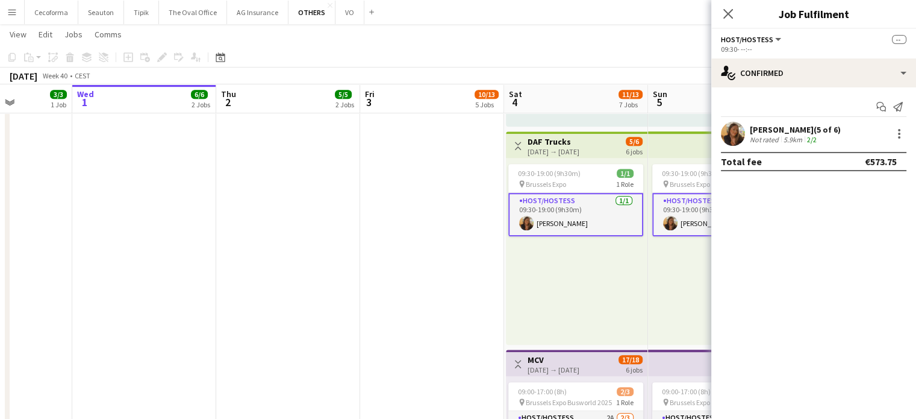
click at [588, 279] on div "09:30-19:00 (9h30m) 1/1 pin Brussels Expo 1 Role Host/Hostess [DATE] 09:30-19:0…" at bounding box center [577, 251] width 142 height 187
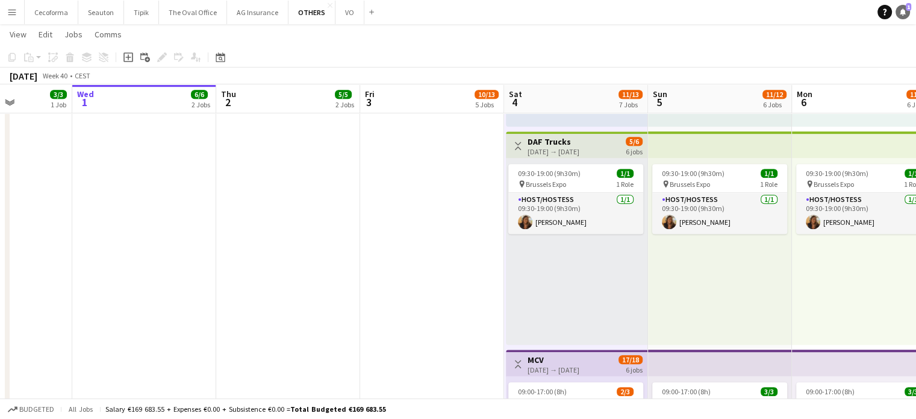
click at [906, 11] on icon "Notifications" at bounding box center [902, 11] width 7 height 7
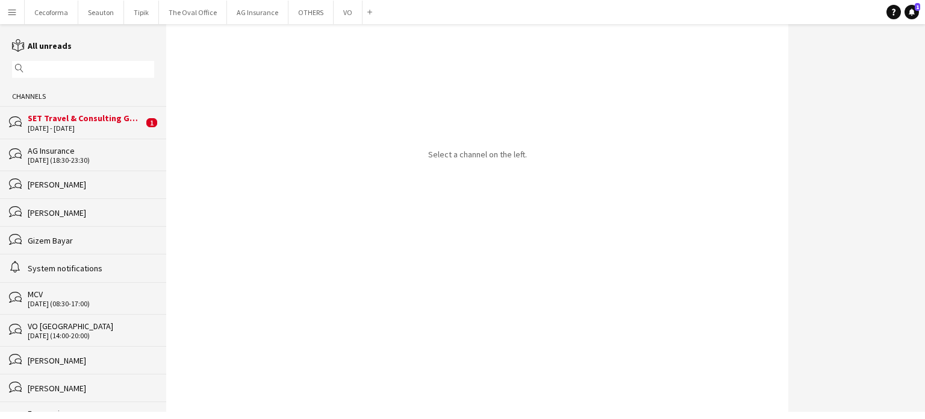
click at [47, 122] on div "SET Travel & Consulting GmbH" at bounding box center [86, 118] width 116 height 11
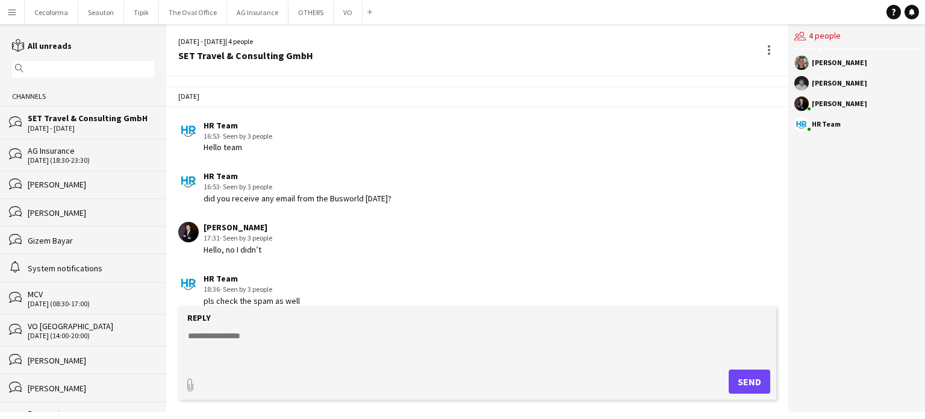
scroll to position [274, 0]
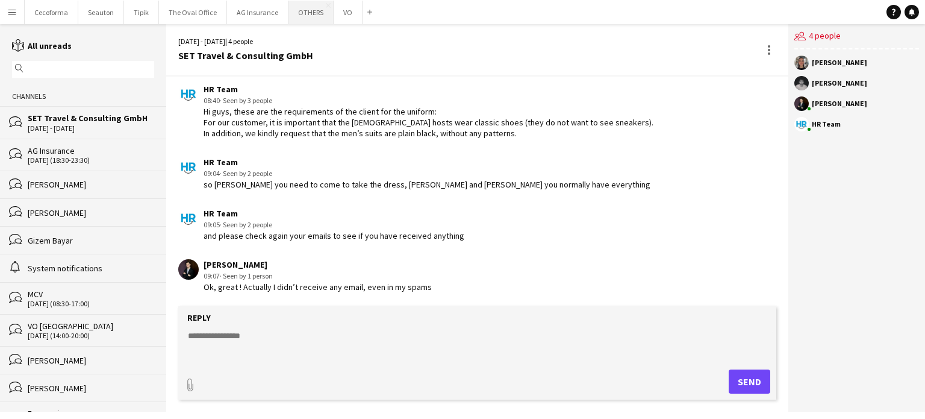
click at [300, 14] on button "OTHERS Close" at bounding box center [311, 12] width 45 height 23
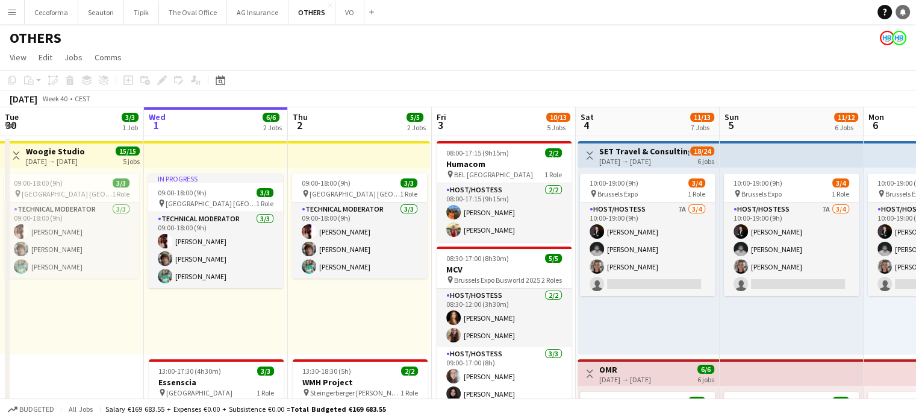
click at [904, 11] on icon at bounding box center [903, 11] width 6 height 6
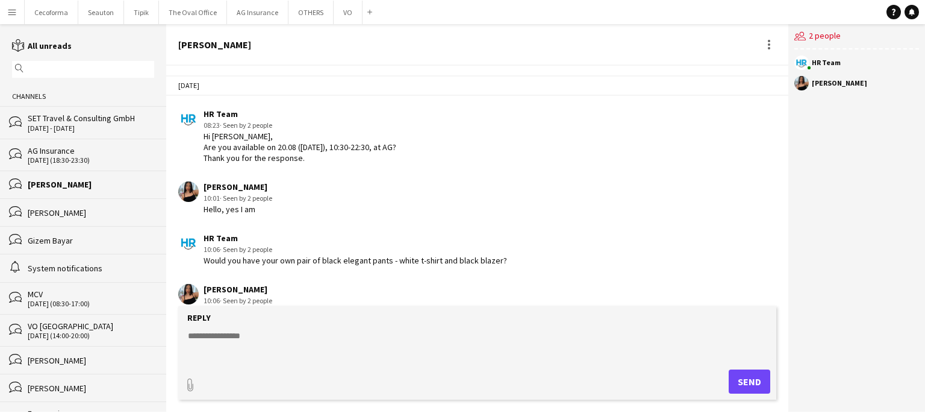
scroll to position [1576, 0]
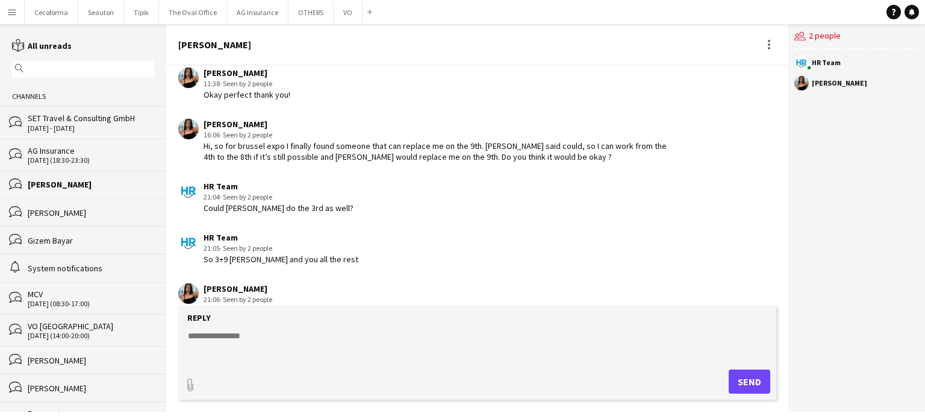
click at [204, 333] on textarea at bounding box center [480, 345] width 586 height 31
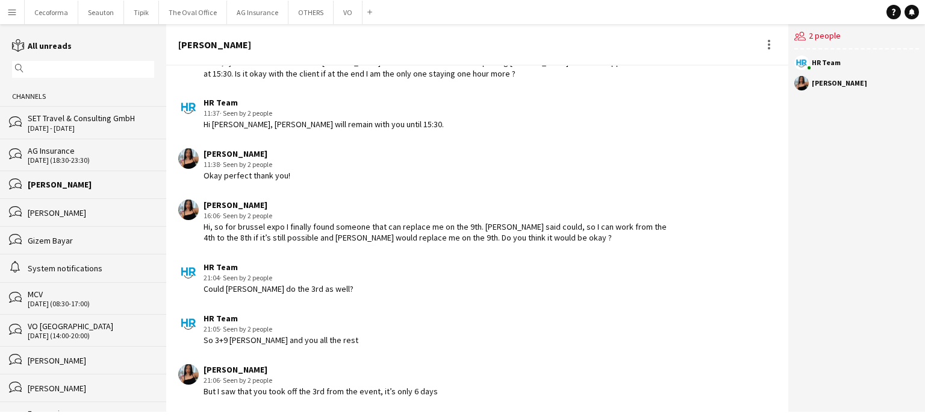
scroll to position [1481, 0]
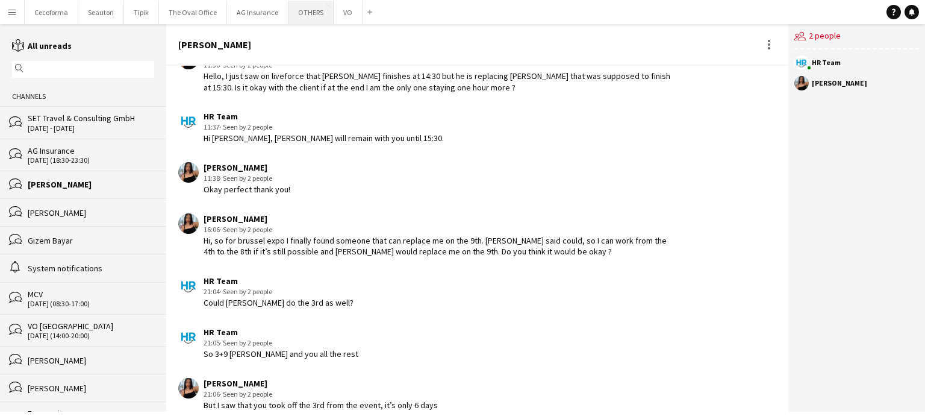
click at [299, 11] on button "OTHERS Close" at bounding box center [311, 12] width 45 height 23
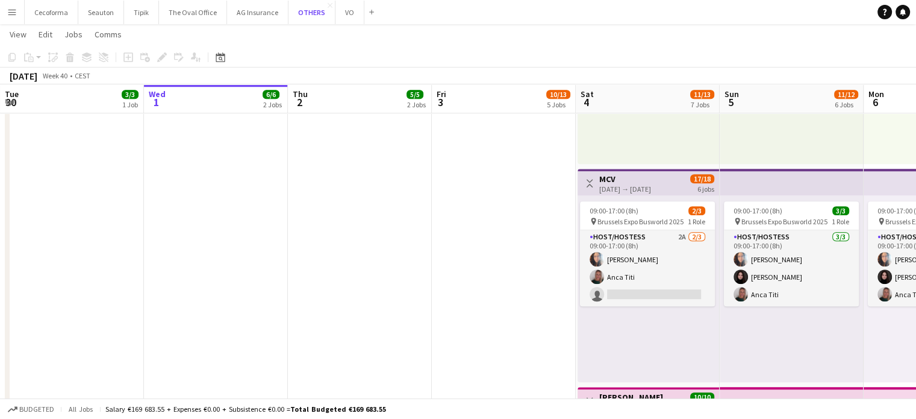
scroll to position [723, 0]
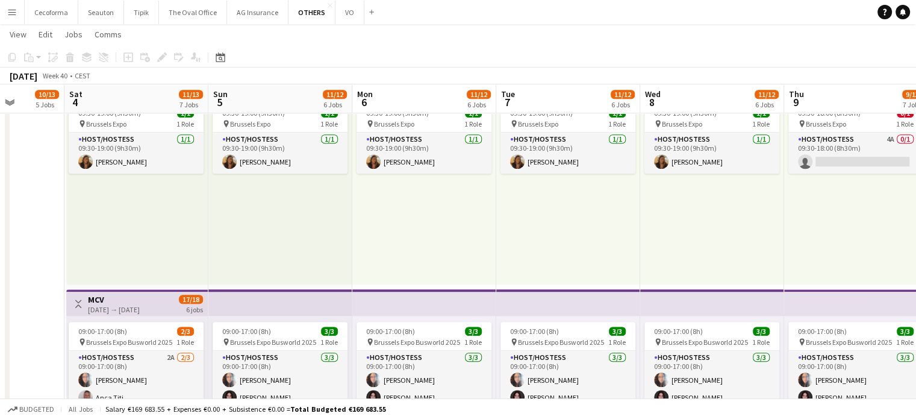
drag, startPoint x: 483, startPoint y: 211, endPoint x: 163, endPoint y: 173, distance: 322.8
click at [163, 173] on app-calendar-viewport "Tue 30 3/3 1 Job Wed 1 6/6 2 Jobs Thu 2 5/5 2 Jobs Fri 3 10/13 5 Jobs Sat 4 11/…" at bounding box center [458, 79] width 916 height 1510
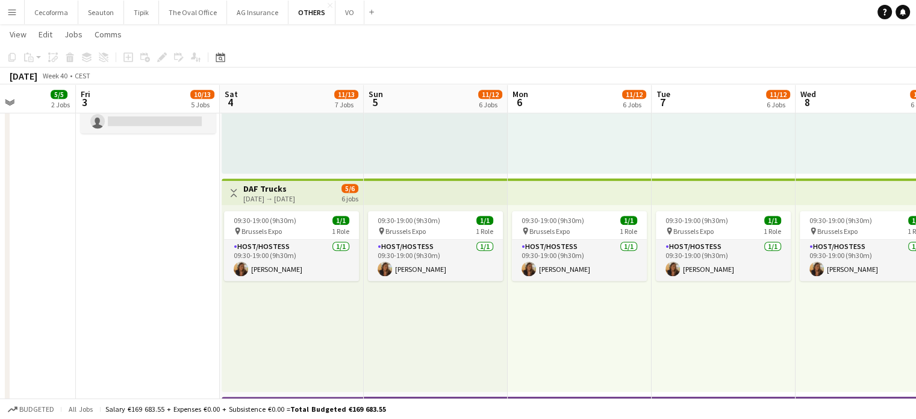
scroll to position [0, 333]
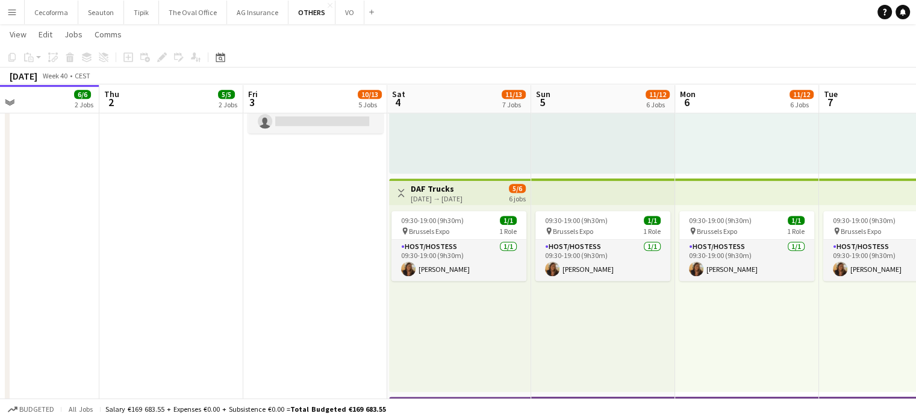
drag, startPoint x: 234, startPoint y: 305, endPoint x: 368, endPoint y: 308, distance: 133.8
click at [368, 308] on app-calendar-viewport "Mon 29 11/11 3 Jobs Tue 30 3/3 1 Job Wed 1 6/6 2 Jobs Thu 2 5/5 2 Jobs Fri 3 10…" at bounding box center [458, 186] width 916 height 1510
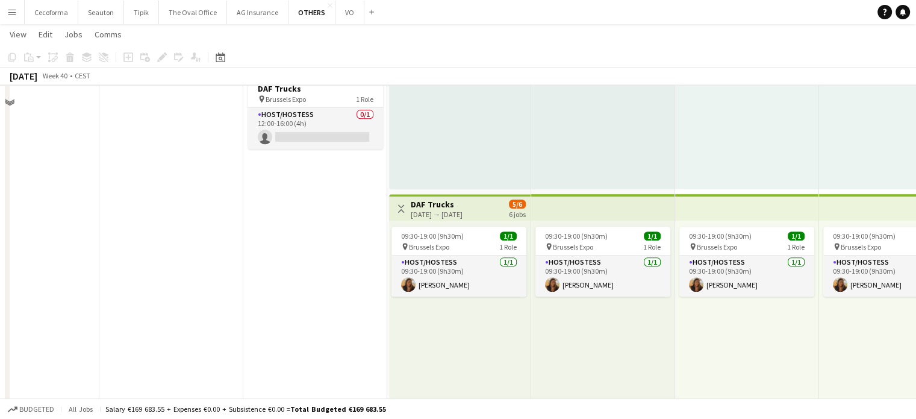
scroll to position [602, 0]
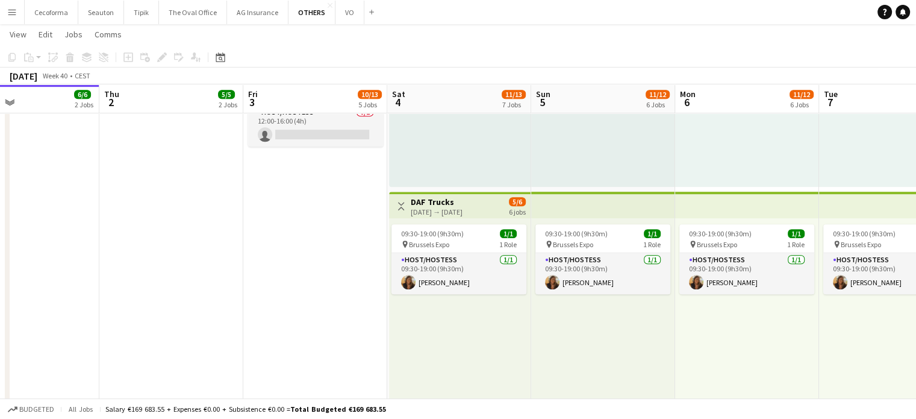
click at [298, 300] on app-date-cell "08:00-17:15 (9h15m) 2/2 Humacom pin BEL Brussels 1 Role Host/Hostess 2/2 08:00-…" at bounding box center [315, 244] width 144 height 1422
